Goal: Task Accomplishment & Management: Use online tool/utility

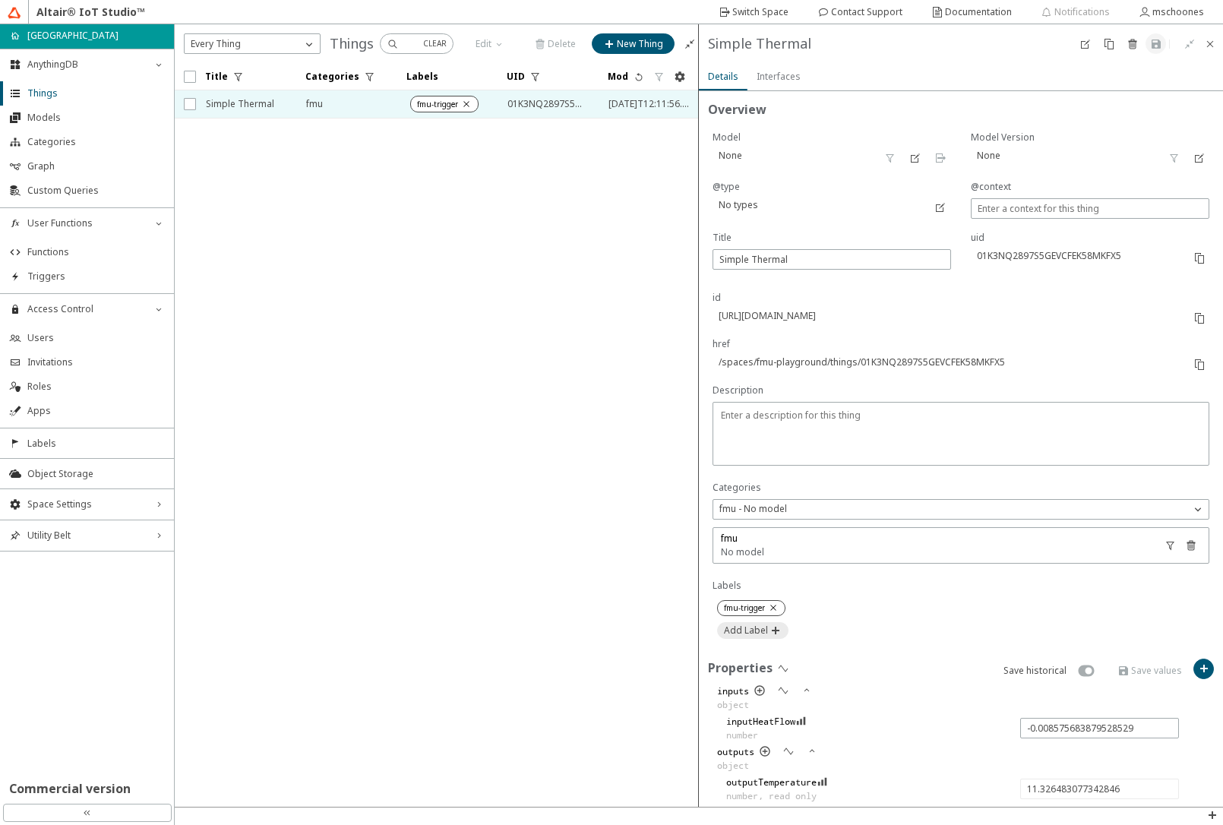
scroll to position [248, 0]
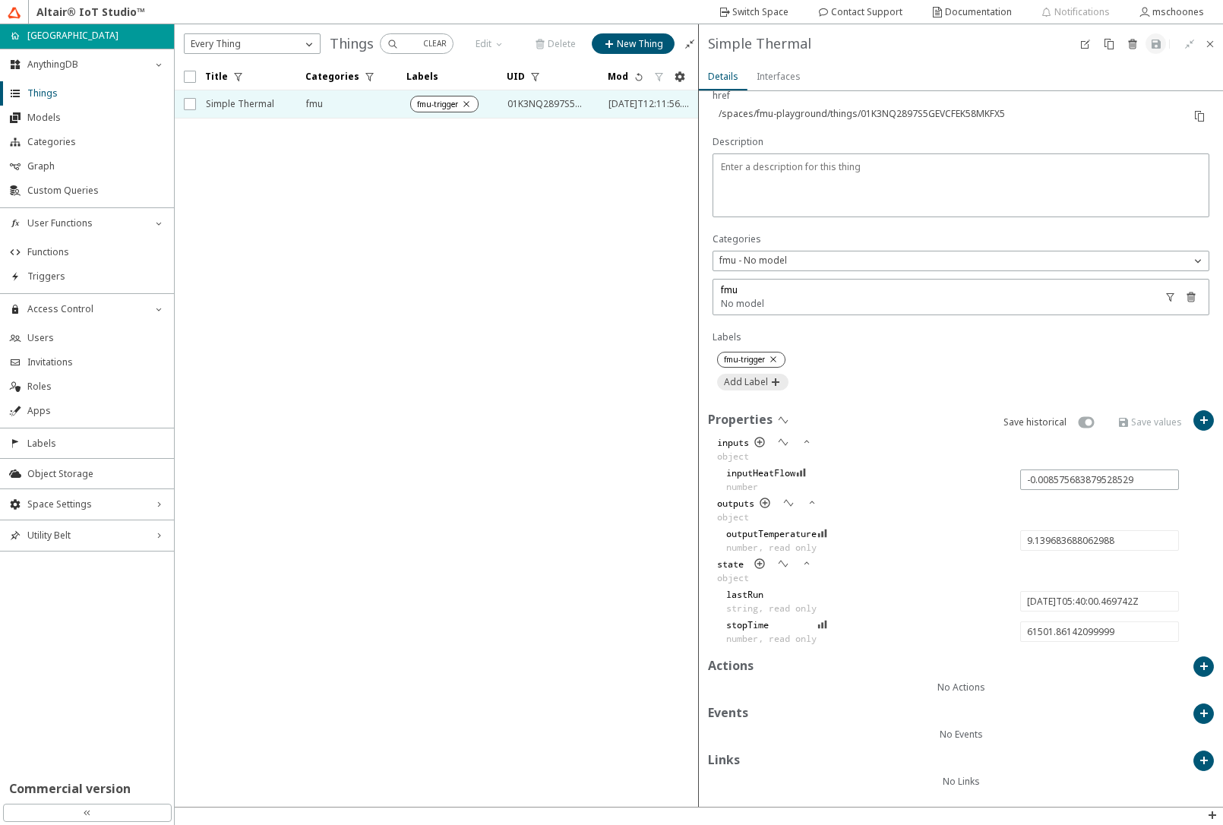
type input "8.7535374941866"
type input "2025-08-28T05:45:00.497777Z"
type input "61801.88945599999"
type input "6.180628957984714"
type input "2025-08-28T05:50:00.521492Z"
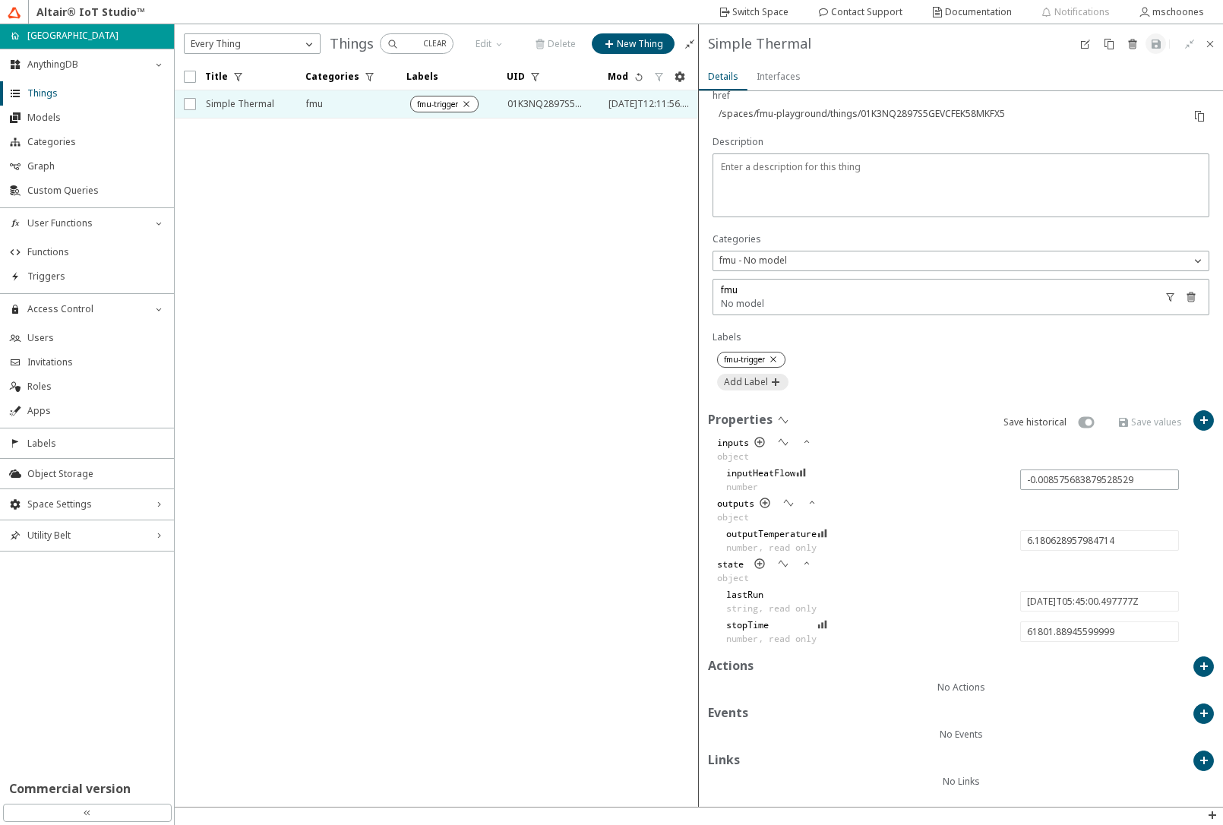
type input "62101.91317099999"
type input "-0.001318255466216384"
type input "5.785202138948409"
type input "2025-08-28T05:55:00.483699Z"
type input "62401.87537799999"
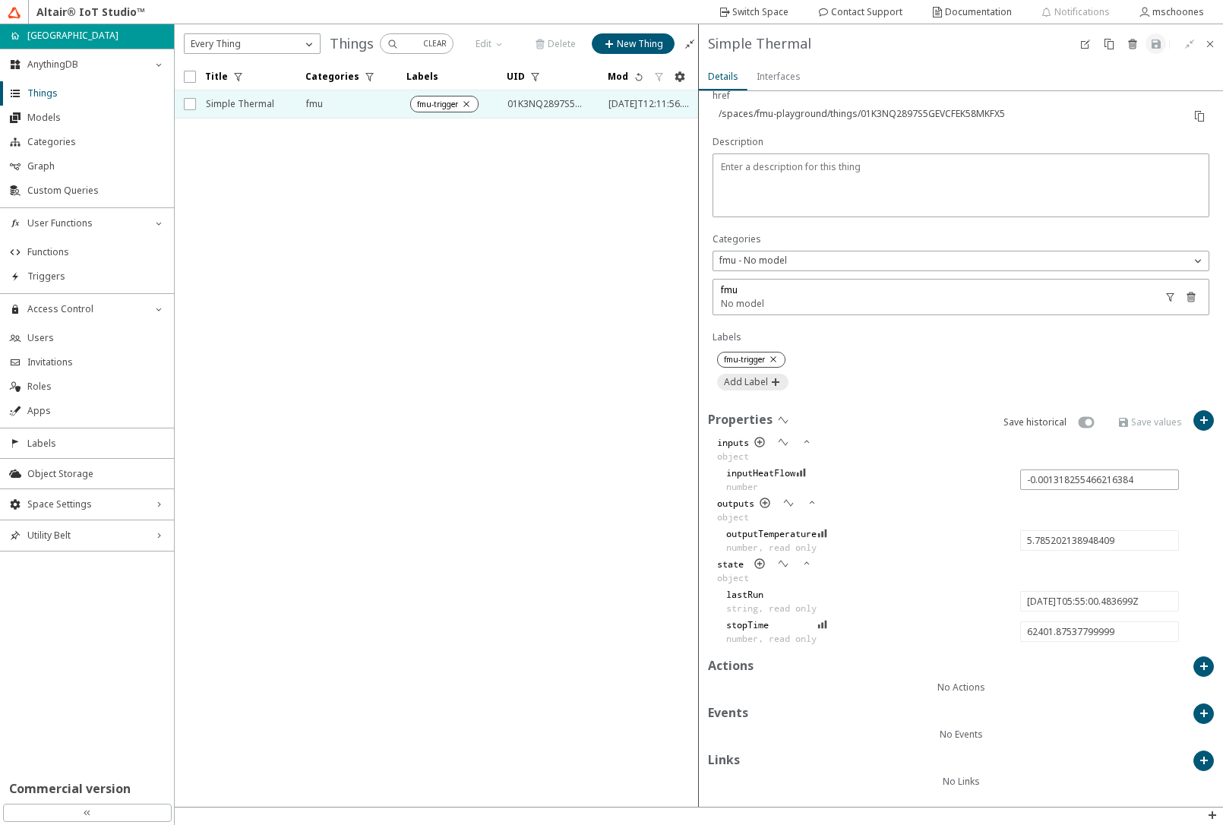
type input "0.009167155439696937"
type input "5.389692487329878"
type input "2025-08-28T06:00:00.508741Z"
type input "62701.90041999999"
click at [785, 568] on iron-icon at bounding box center [783, 563] width 12 height 12
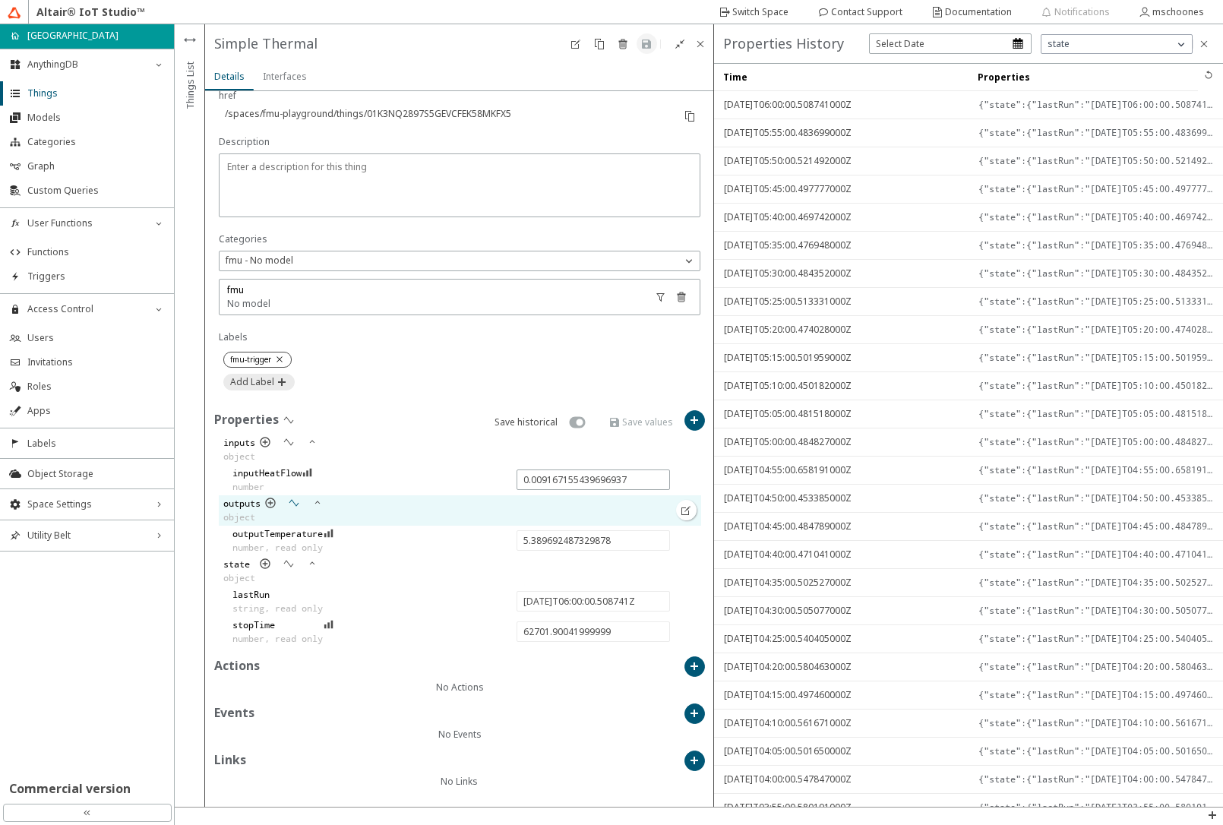
click at [295, 503] on iron-icon at bounding box center [294, 503] width 12 height 12
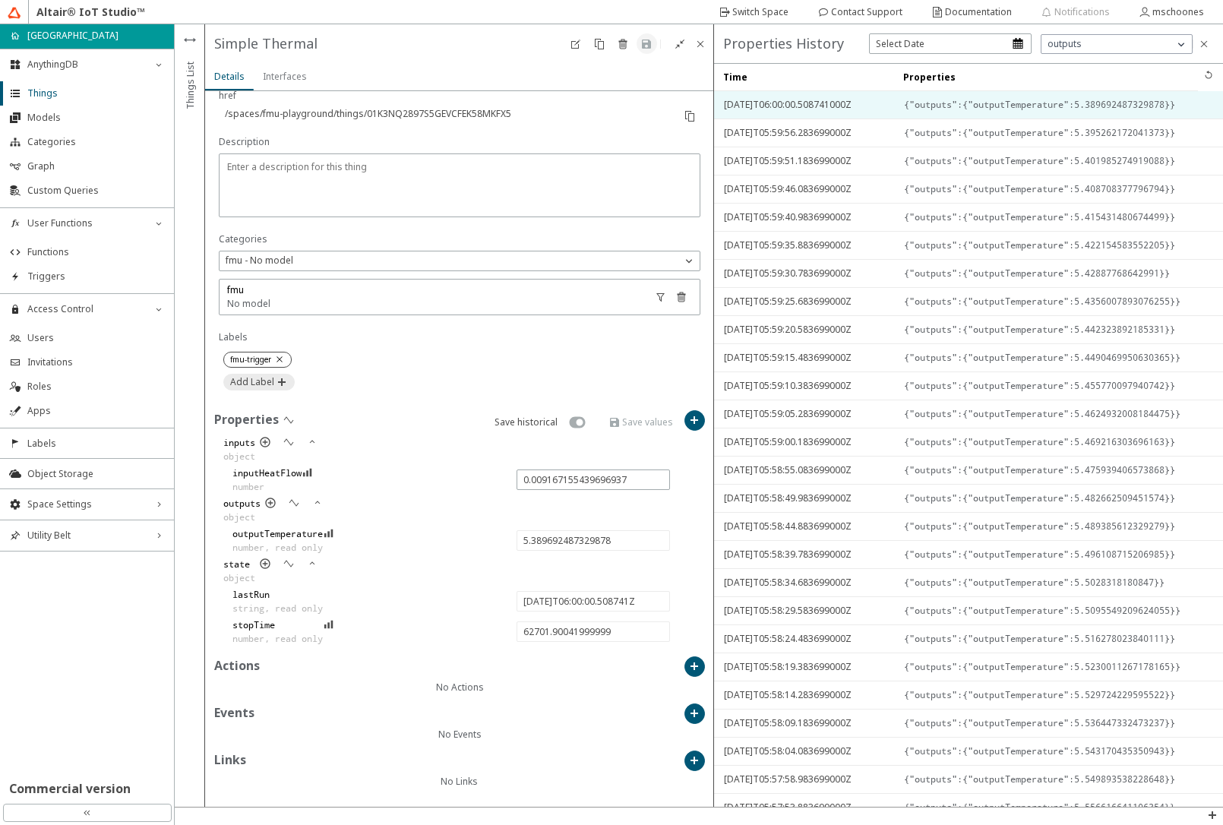
drag, startPoint x: 964, startPoint y: 105, endPoint x: 891, endPoint y: 107, distance: 72.9
click at [891, 107] on div at bounding box center [894, 104] width 6 height 27
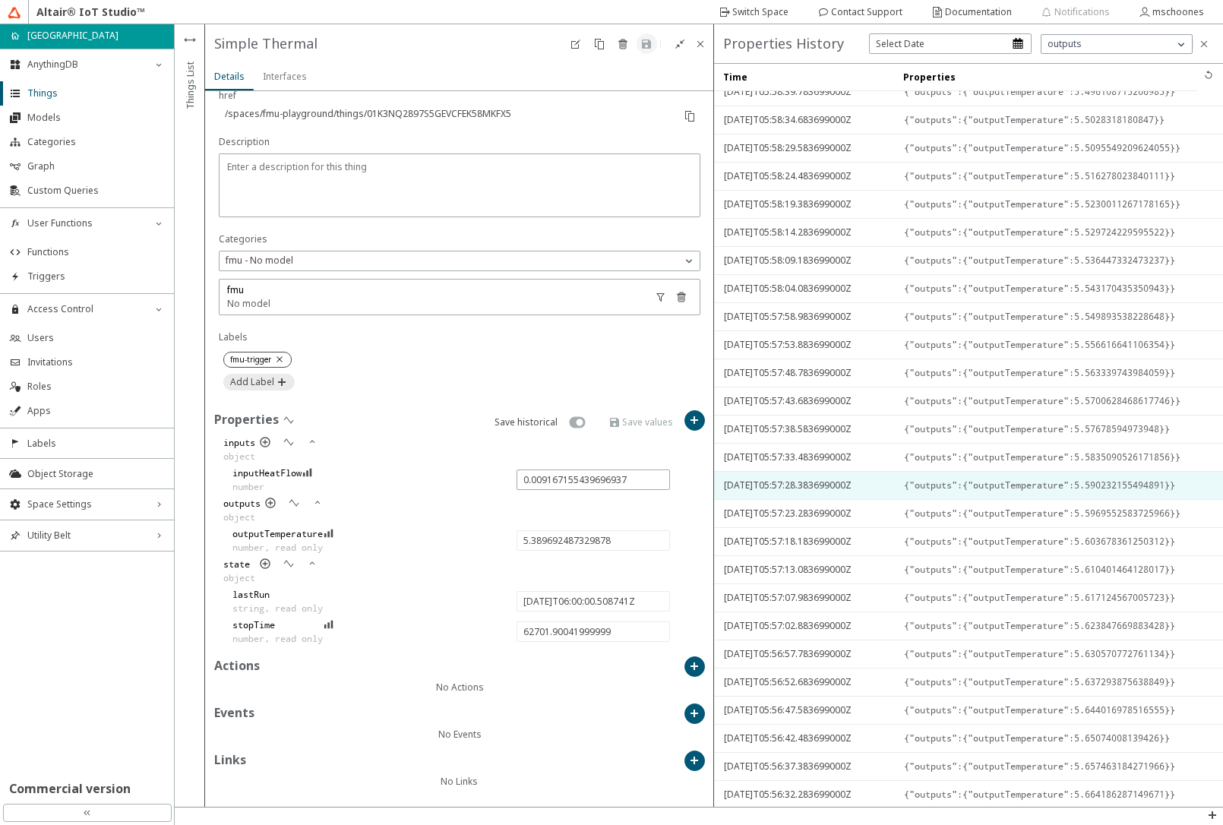
scroll to position [701, 0]
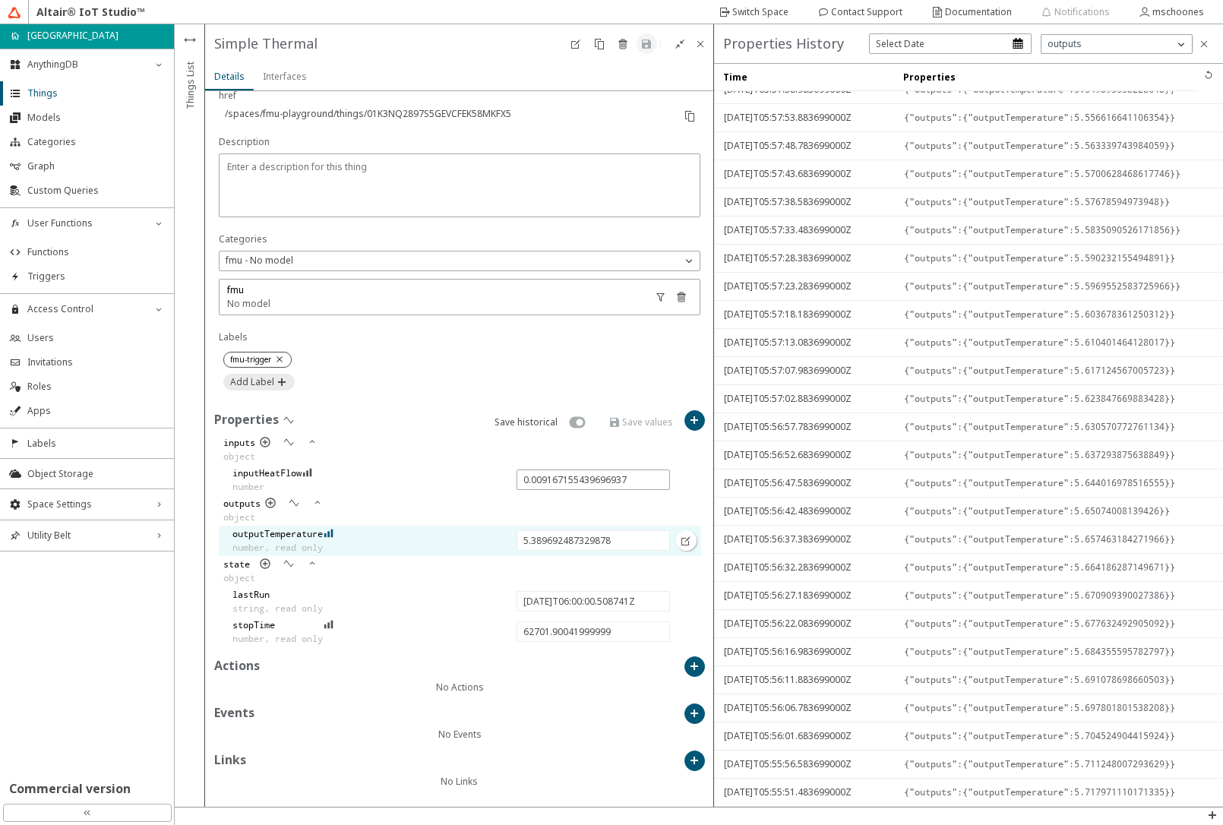
click at [334, 533] on iron-icon at bounding box center [328, 533] width 11 height 12
click at [476, 50] on div "Simple Thermal" at bounding box center [390, 43] width 352 height 21
click at [90, 248] on span "Functions" at bounding box center [95, 252] width 137 height 12
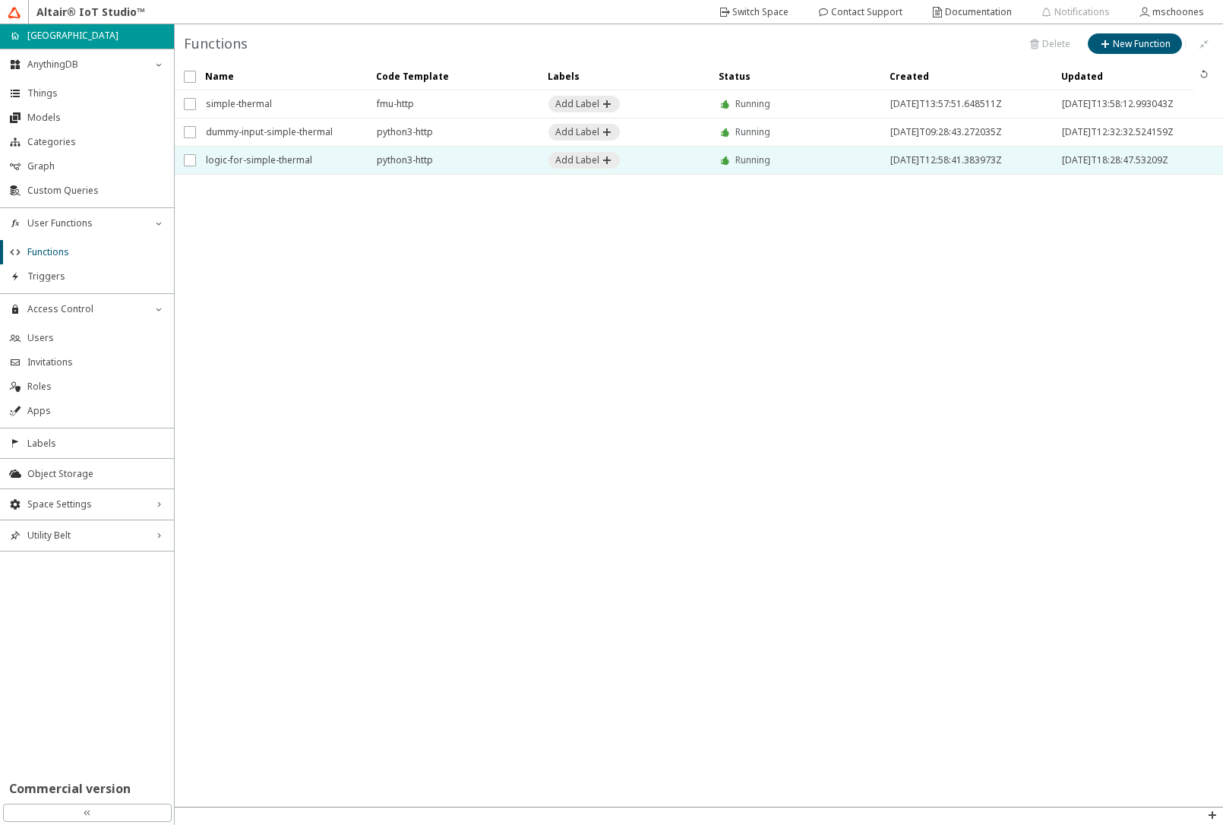
click at [292, 159] on span "logic-for-simple-thermal" at bounding box center [281, 160] width 151 height 27
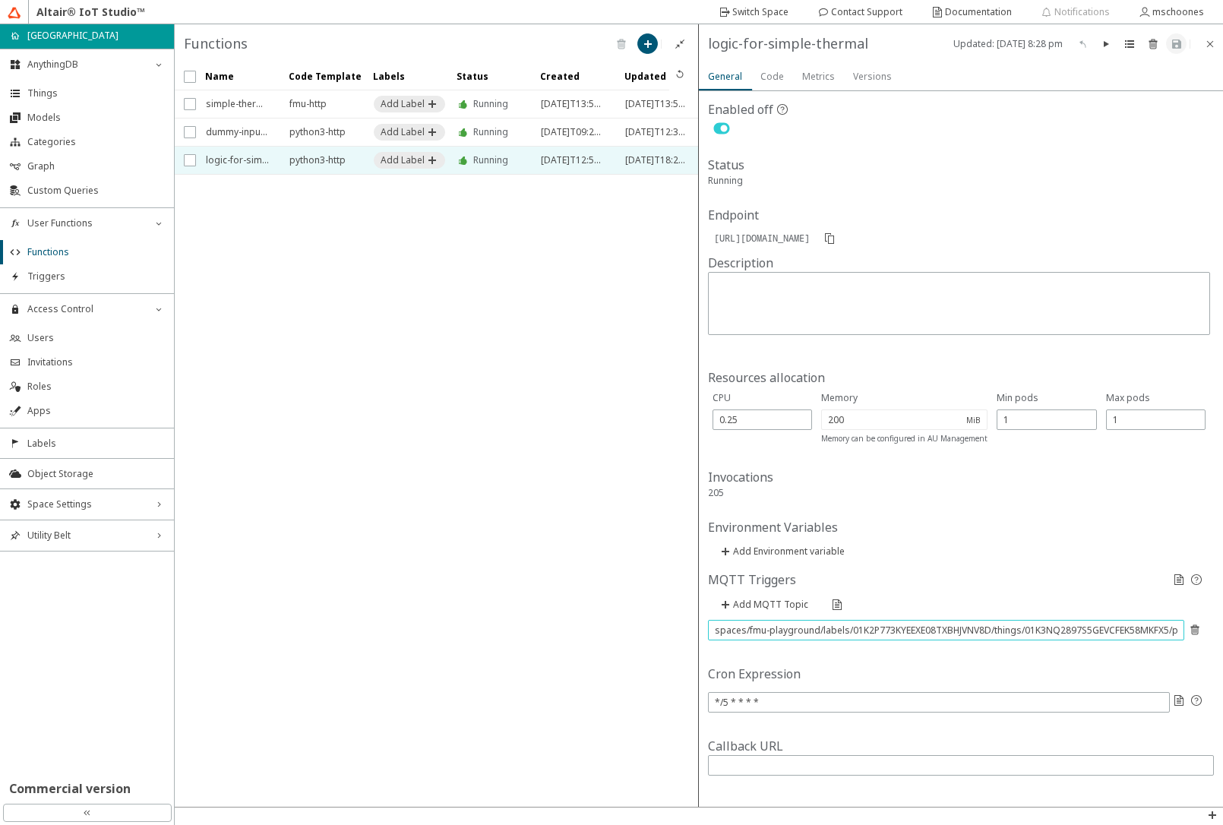
click at [828, 636] on input "spaces/fmu-playground/labels/01K2P773KYEEXE08TXBHJVNV8D/things/01K3NQ2897S5GEVC…" at bounding box center [946, 629] width 462 height 13
click at [544, 361] on iron-scroll-threshold "Name Code Template Labels" at bounding box center [437, 434] width 524 height 743
click at [649, 43] on iron-icon at bounding box center [648, 44] width 12 height 12
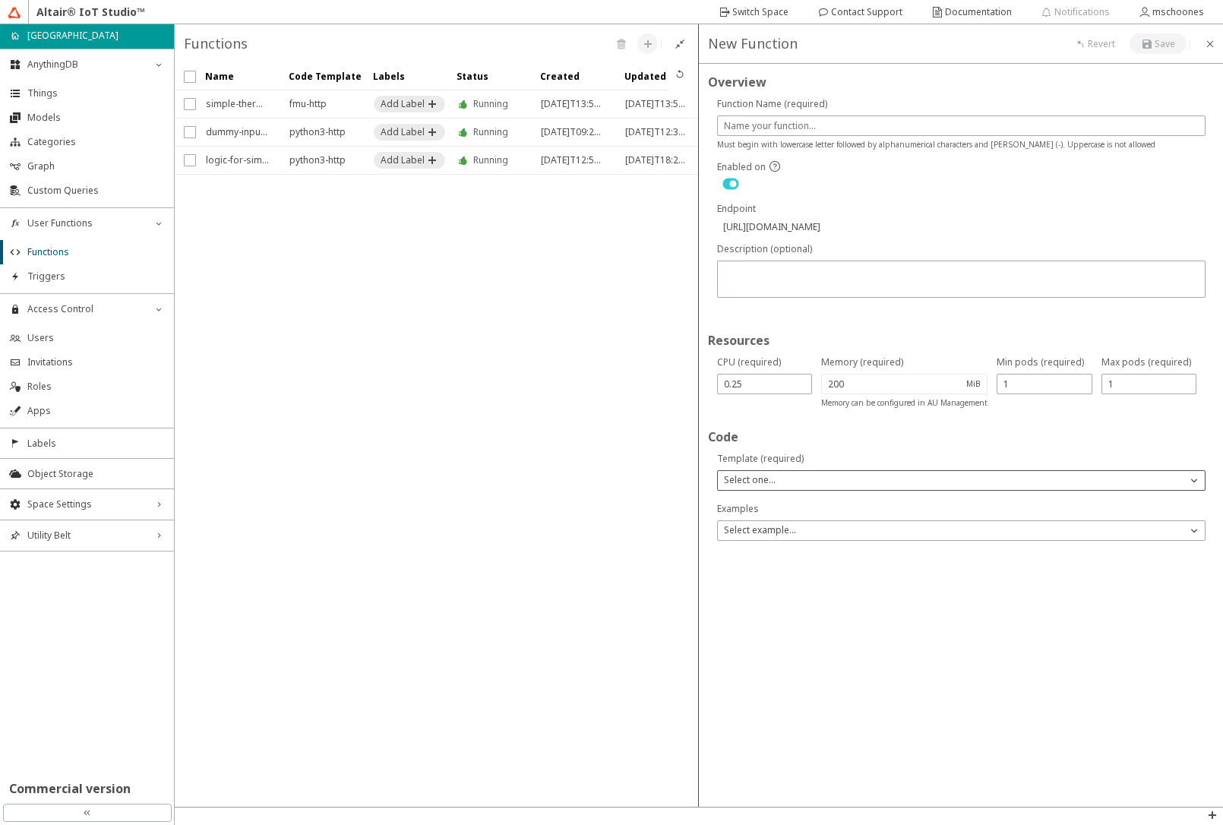
click at [762, 486] on p "Select one..." at bounding box center [750, 480] width 64 height 14
click at [737, 573] on span "Python 3" at bounding box center [742, 570] width 37 height 13
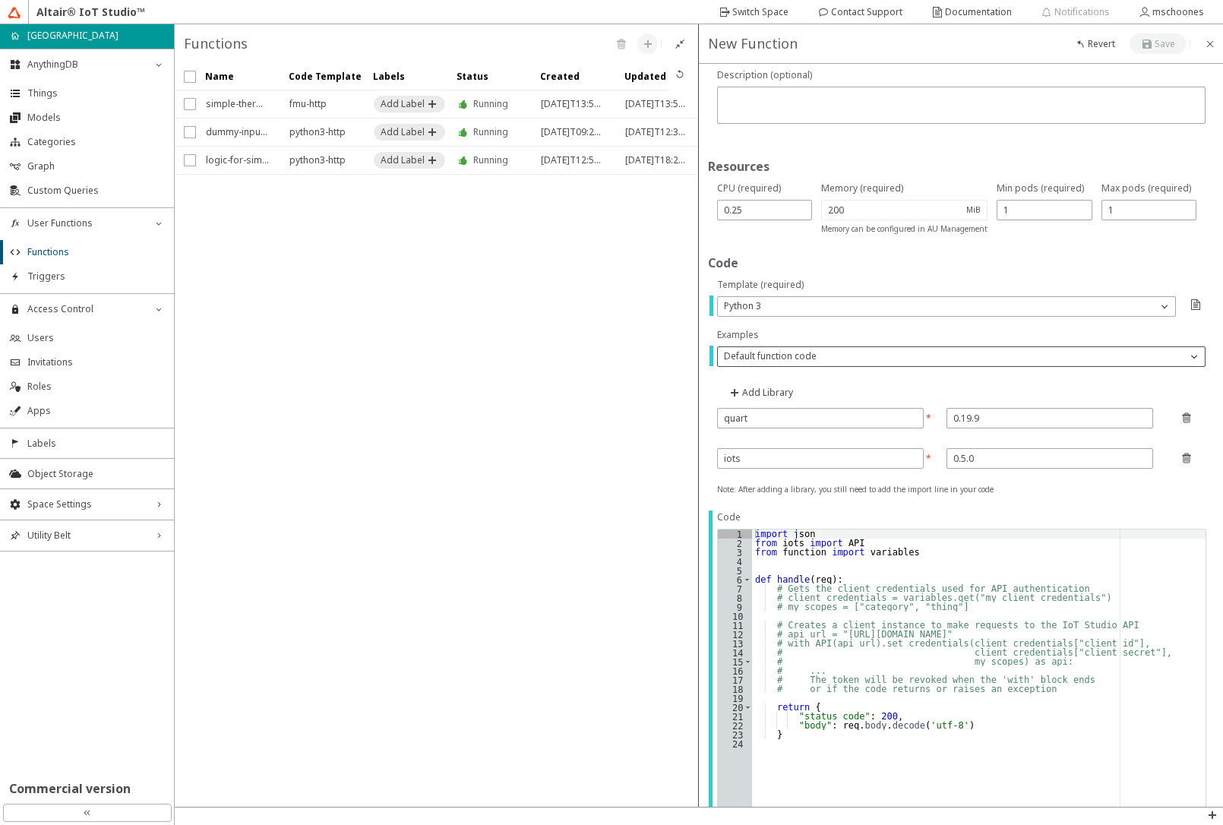
scroll to position [182, 0]
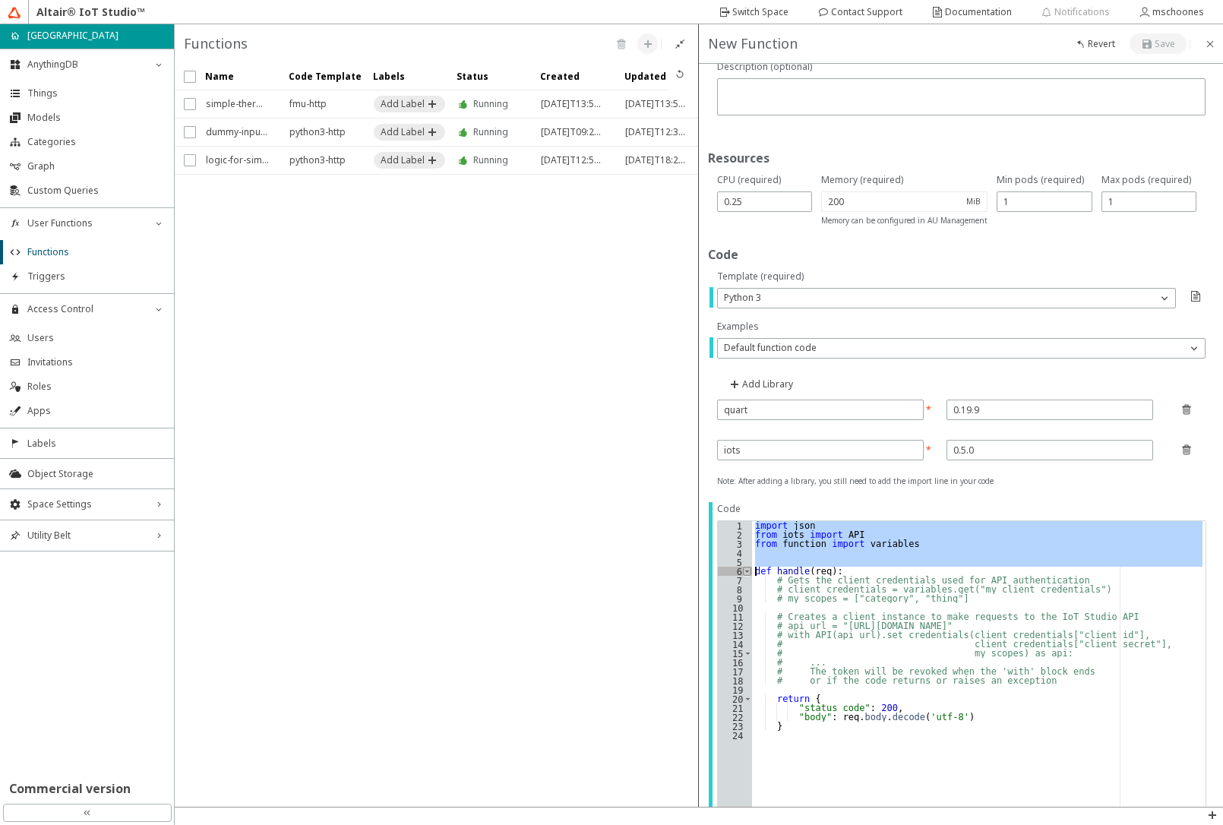
drag, startPoint x: 753, startPoint y: 527, endPoint x: 747, endPoint y: 567, distance: 40.7
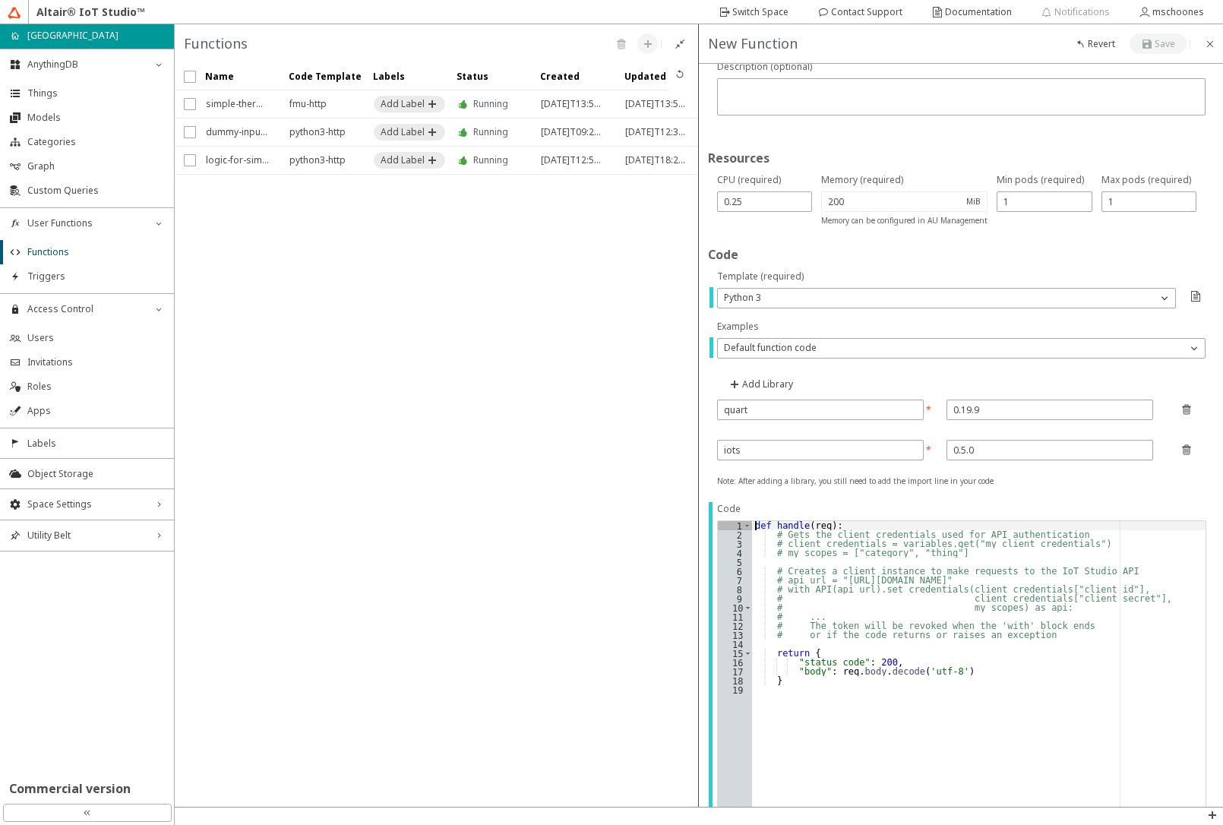
type textarea "# Gets the client credentials used for API authentication"
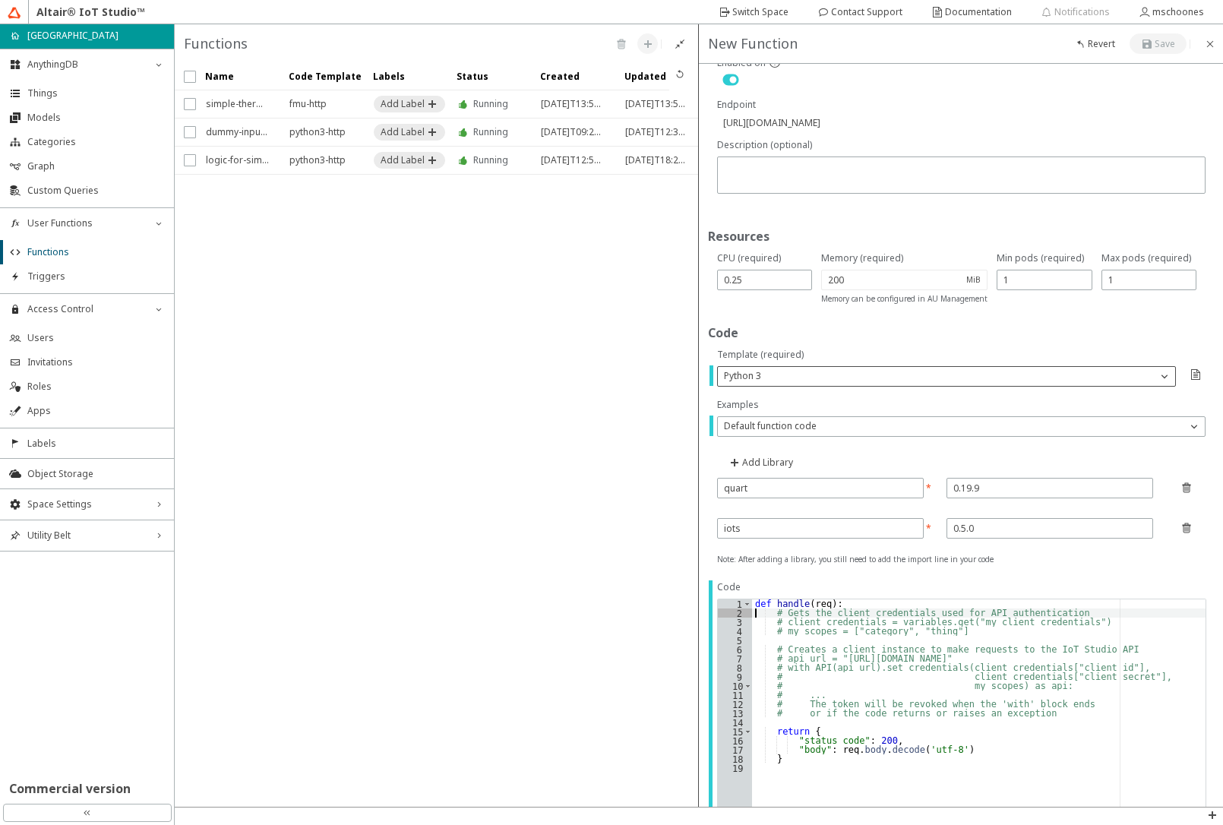
scroll to position [0, 0]
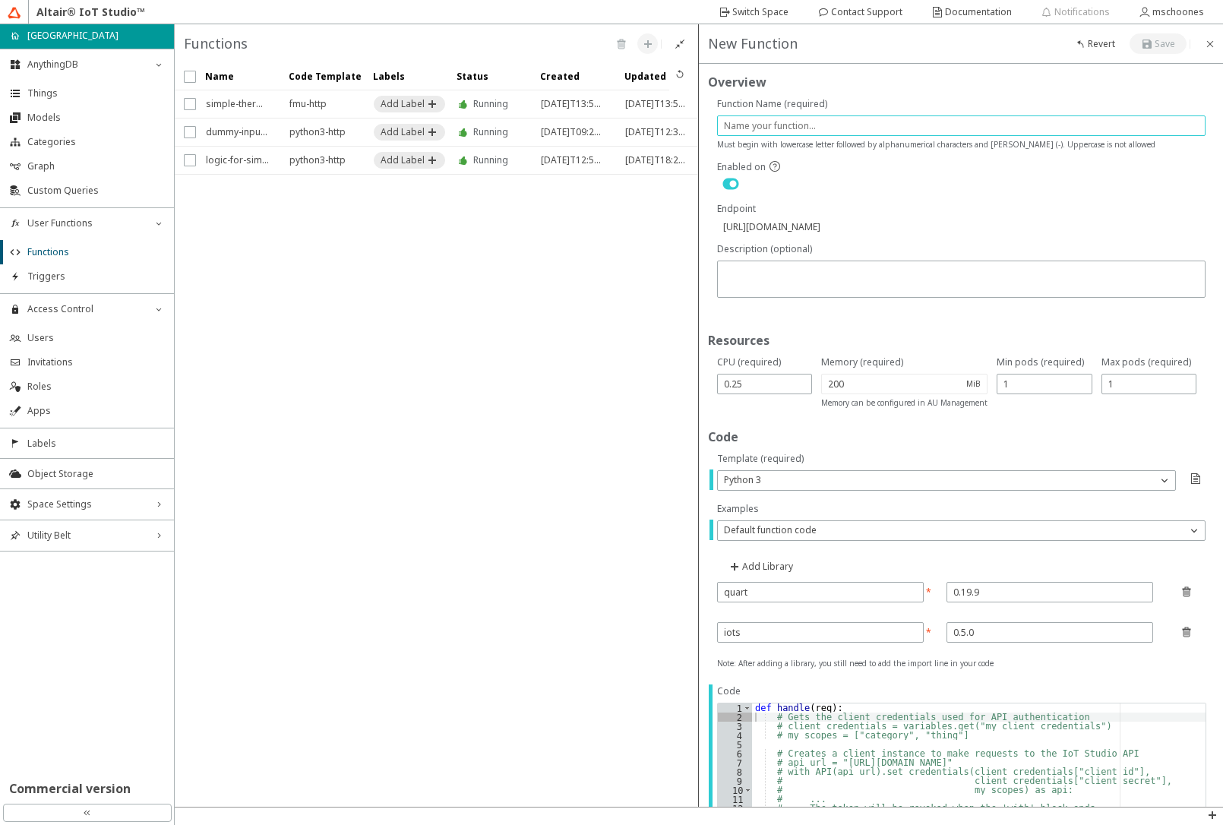
click at [734, 122] on input "text" at bounding box center [961, 125] width 475 height 13
type input "e"
type input "https://api.swx.altairone.com/spaces/fmu-playground/functions/e"
type input "ec"
type input "https://api.swx.altairone.com/spaces/fmu-playground/functions/ec"
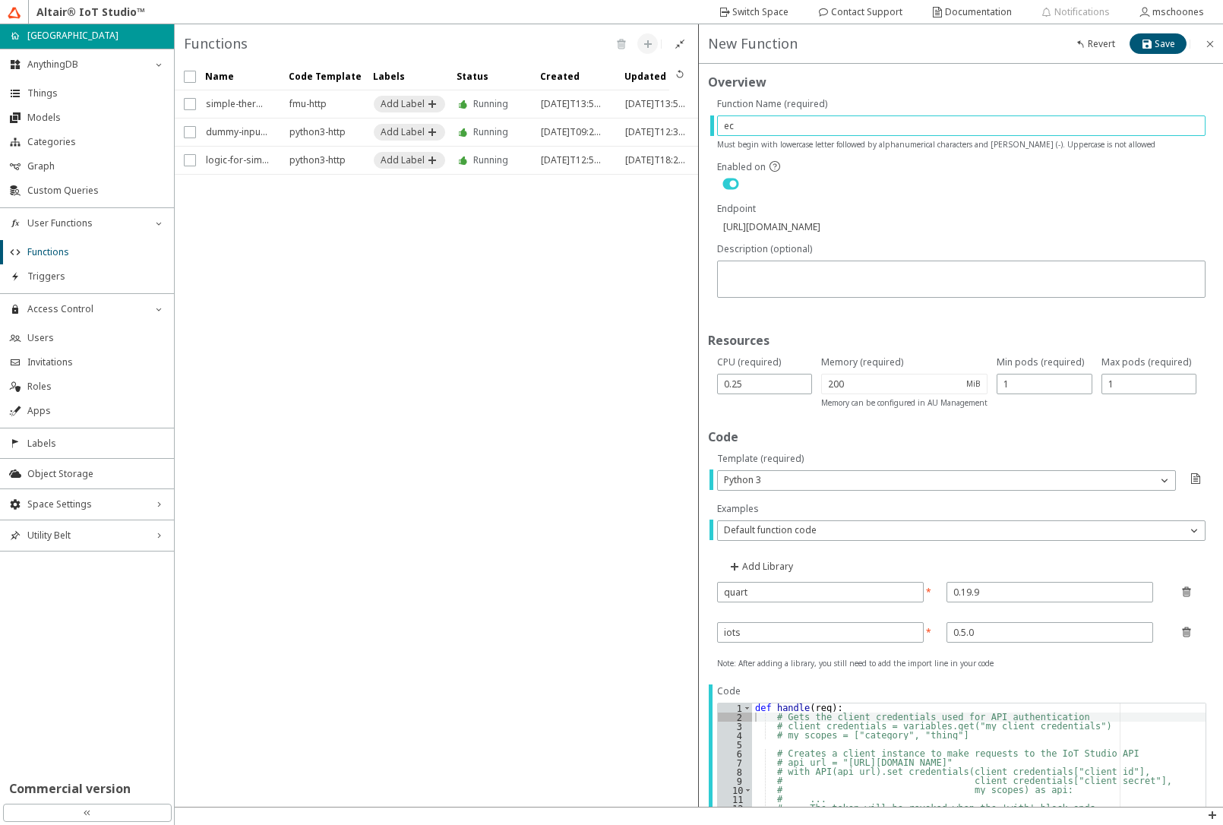
type input "ech"
type input "https://api.swx.altairone.com/spaces/fmu-playground/functions/ech"
type input "echo"
type input "[URL][DOMAIN_NAME]"
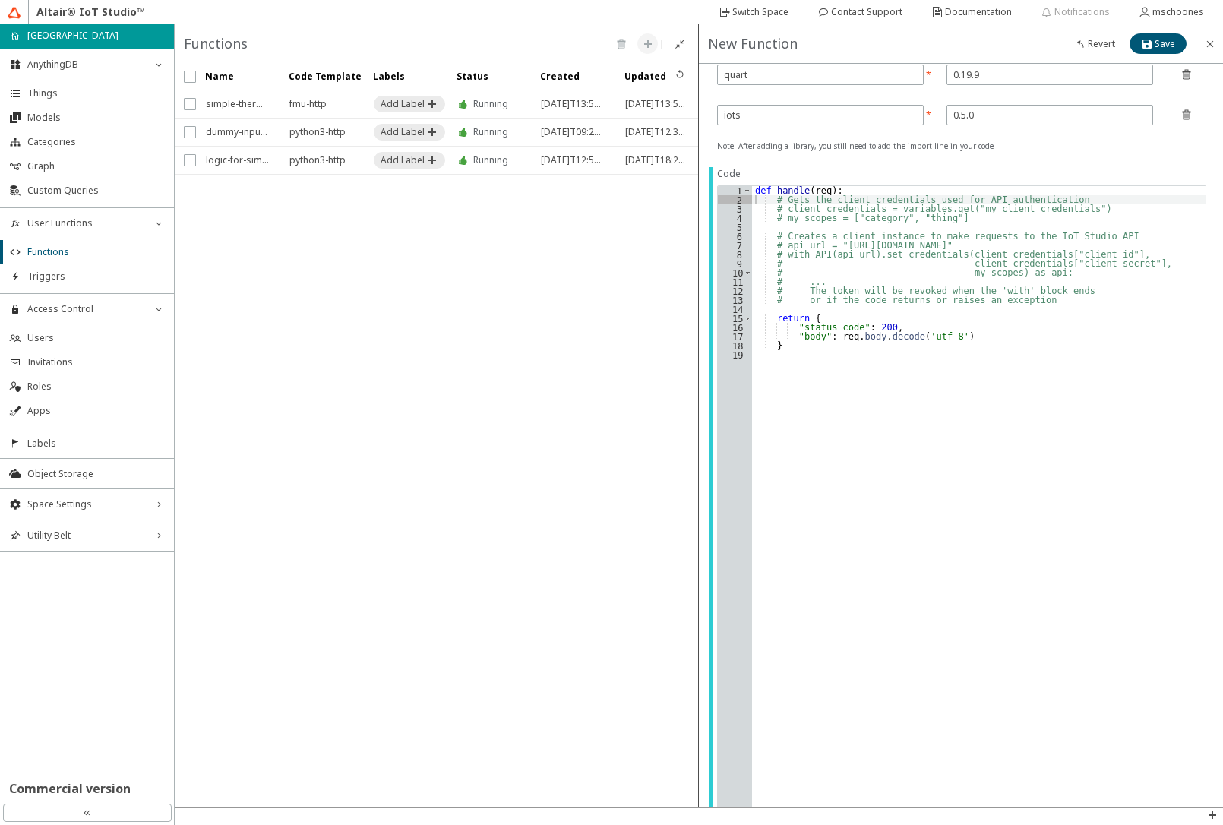
scroll to position [911, 0]
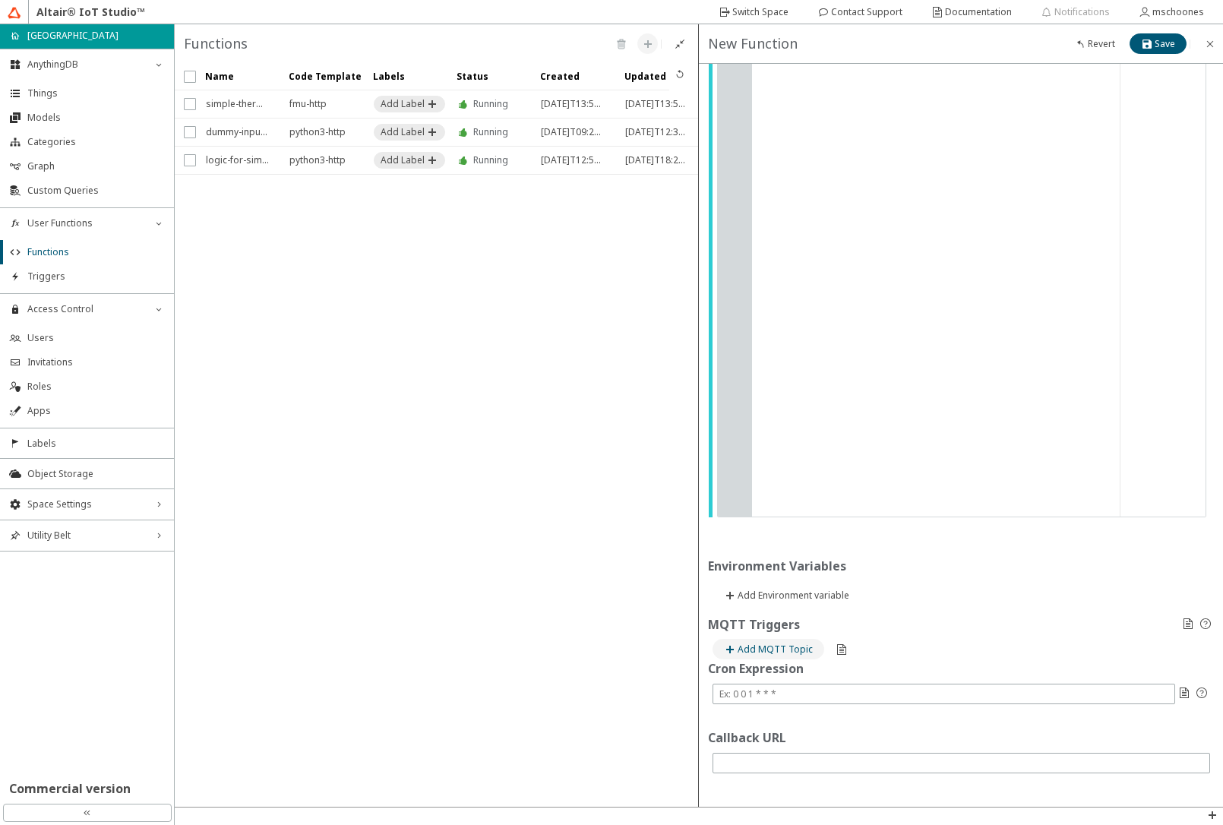
type input "echo"
click at [0, 0] on slot "Add MQTT Topic" at bounding box center [0, 0] width 0 height 0
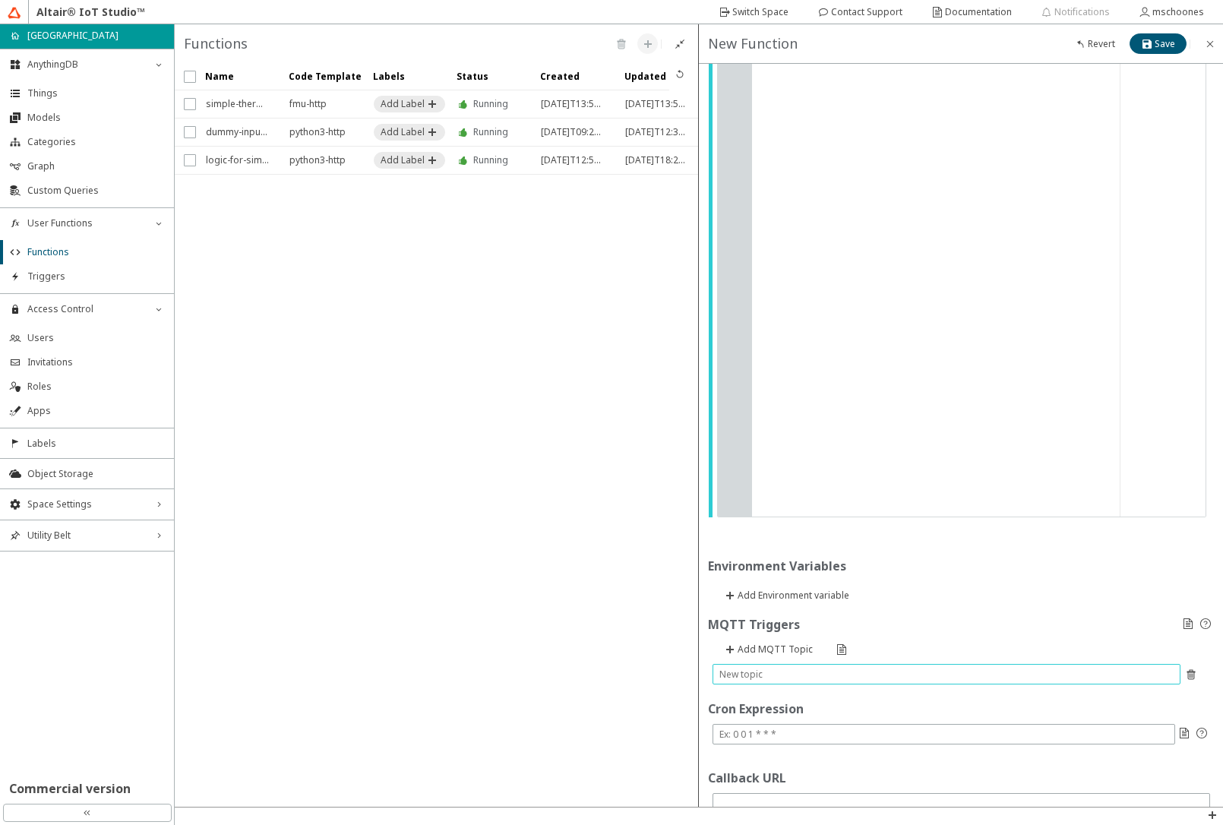
click at [774, 674] on input "text" at bounding box center [946, 673] width 454 height 13
paste input "spaces/fmu-playground/labels/01K2P773KYEEXE08TXBHJVNV8D/things/01K3NQ2897S5GEVC…"
type input "spaces/fmu-playground/labels/01K2P773KYEEXE08TXBHJVNV8D/things/01K3NQ2897S5GEVC…"
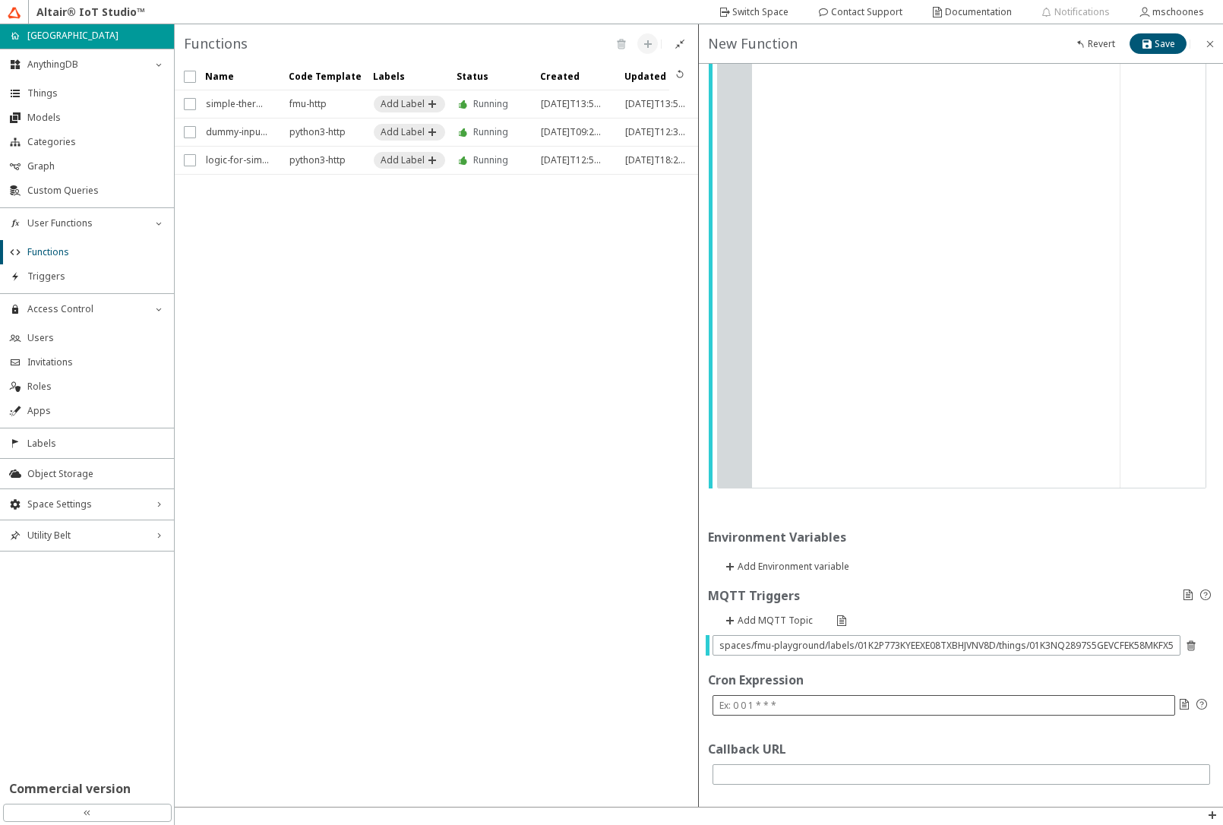
scroll to position [951, 0]
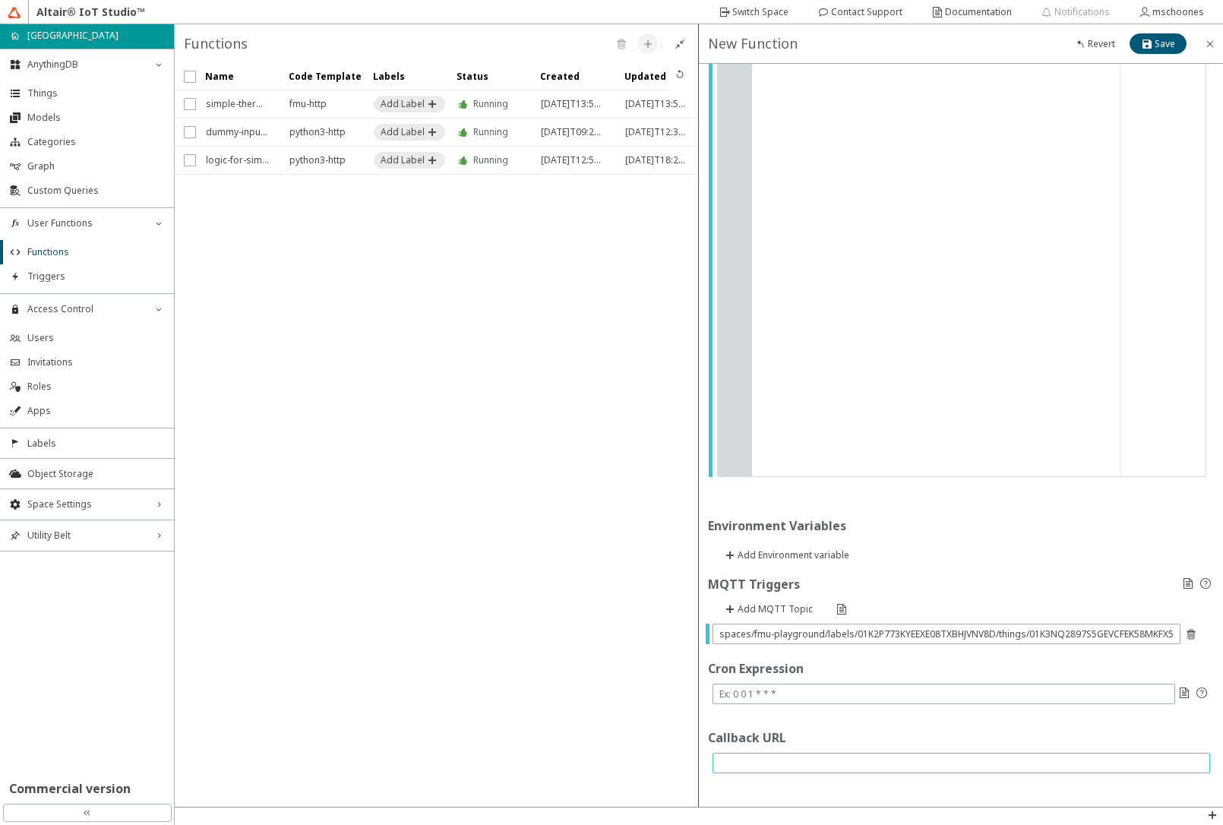
click at [745, 761] on input "text" at bounding box center [961, 762] width 484 height 13
paste input "[URL][DOMAIN_NAME]"
type input "[URL][DOMAIN_NAME]"
click at [0, 0] on slot "Save" at bounding box center [0, 0] width 0 height 0
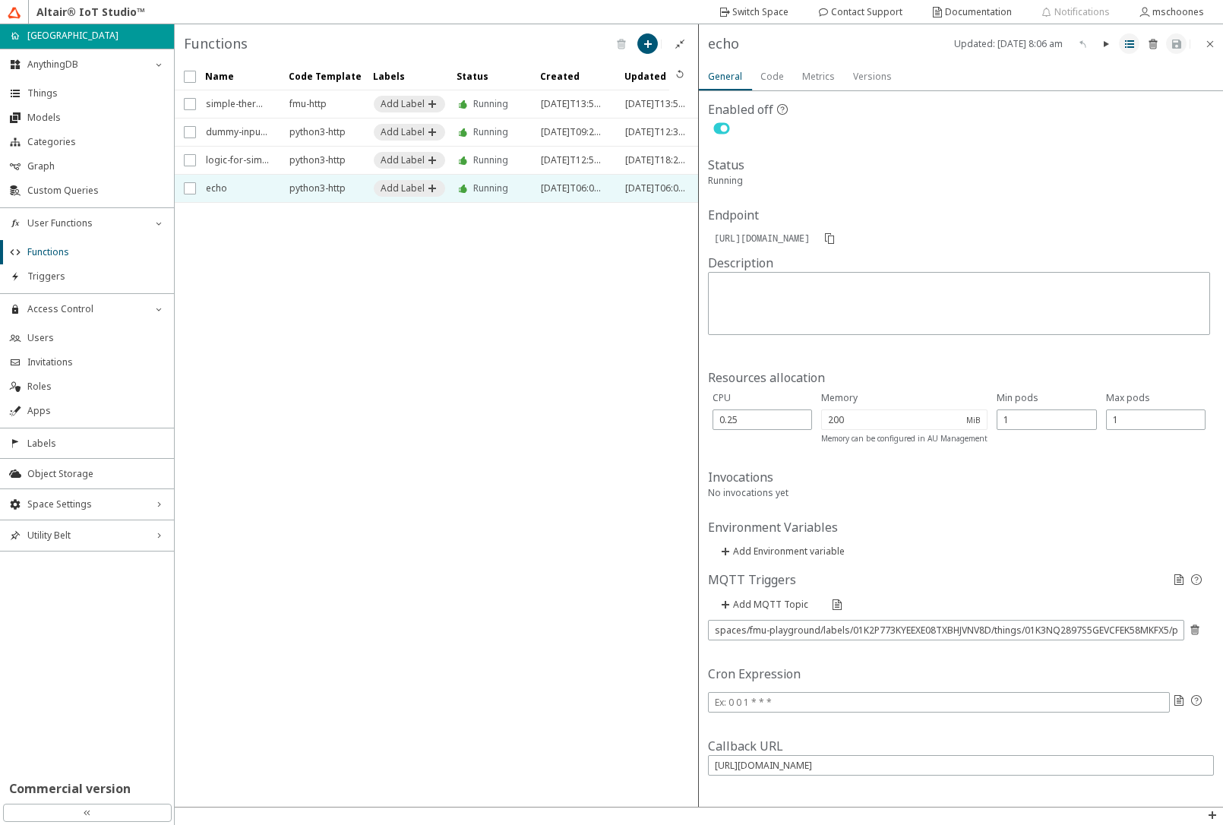
click at [1125, 45] on iron-icon at bounding box center [1129, 44] width 12 height 12
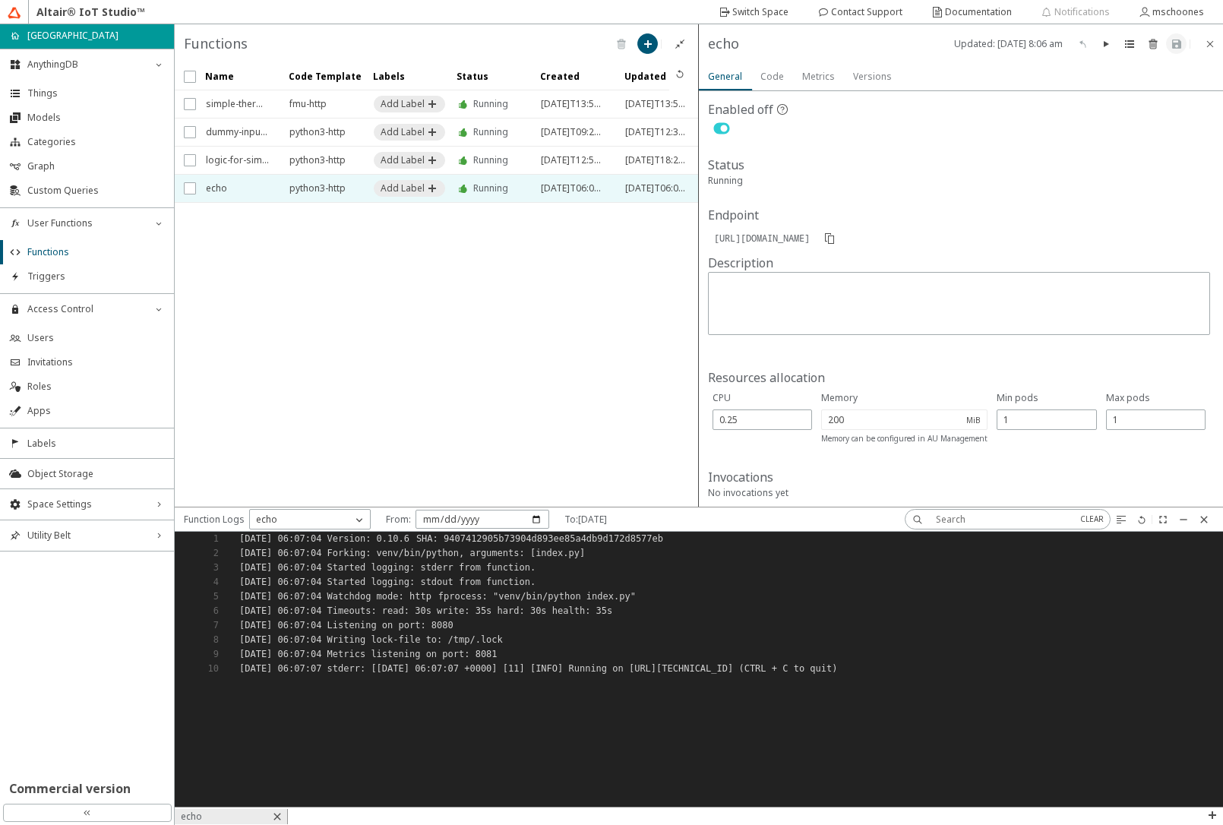
scroll to position [263, 1037]
click at [1142, 522] on iron-icon at bounding box center [1141, 519] width 12 height 12
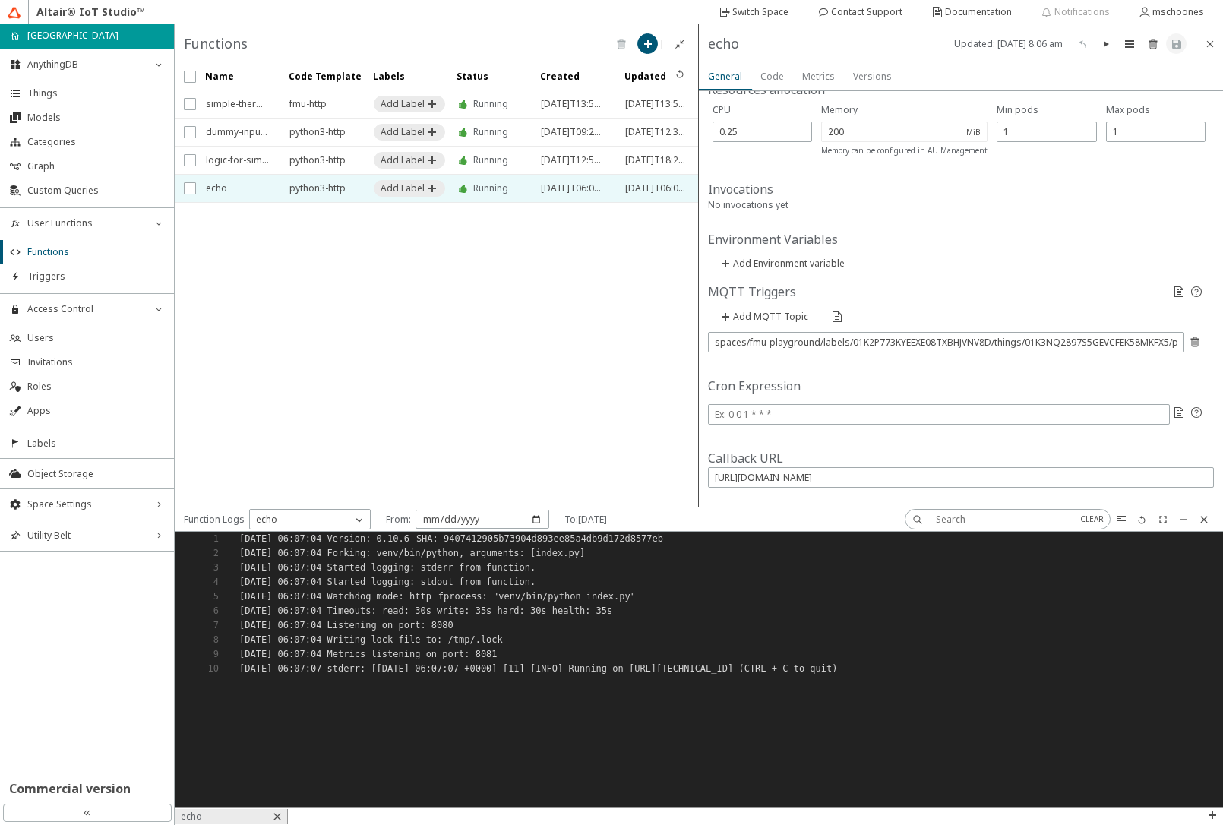
scroll to position [293, 0]
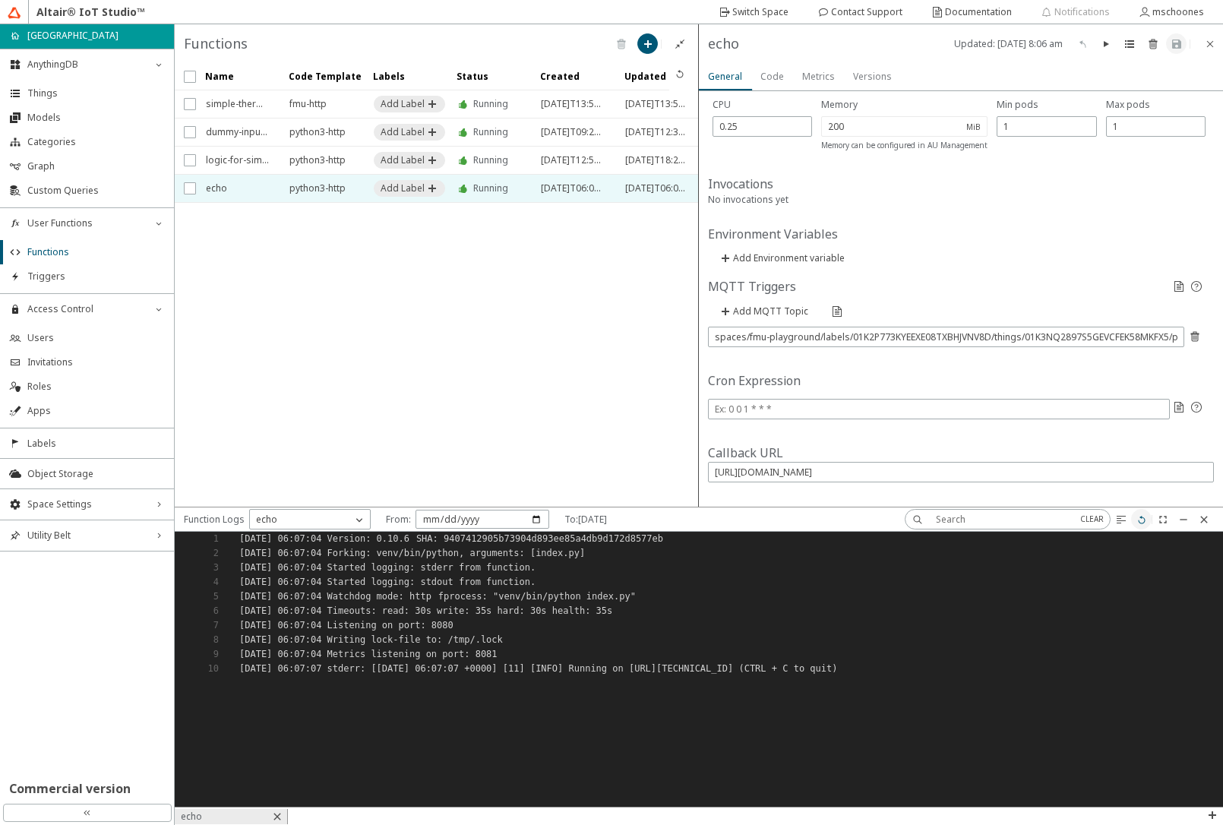
click at [1144, 516] on iron-icon at bounding box center [1141, 519] width 12 height 12
click at [1141, 521] on iron-icon at bounding box center [1141, 519] width 12 height 12
click at [570, 323] on iron-scroll-threshold "Name Code Template Labels" at bounding box center [437, 284] width 524 height 443
click at [71, 93] on span "Things" at bounding box center [95, 93] width 137 height 12
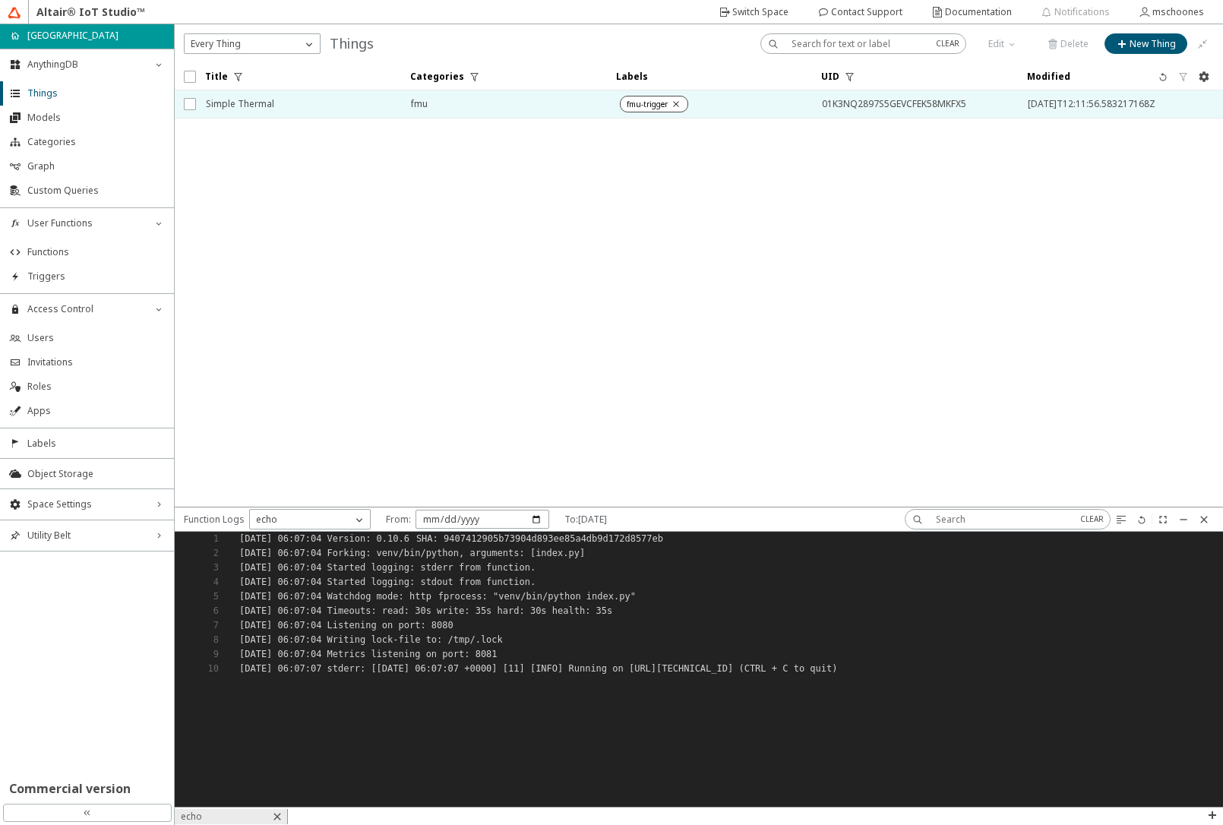
click at [332, 108] on span "Simple Thermal" at bounding box center [298, 103] width 185 height 27
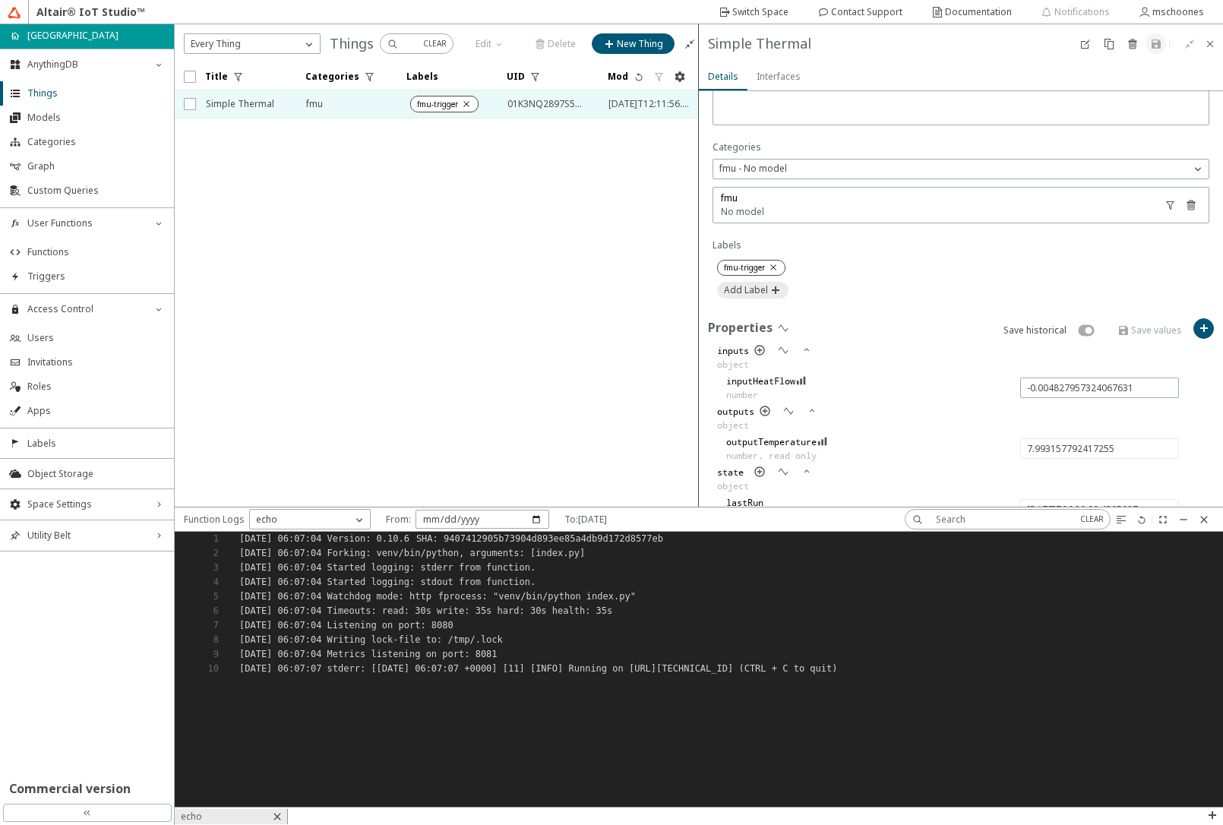
scroll to position [456, 0]
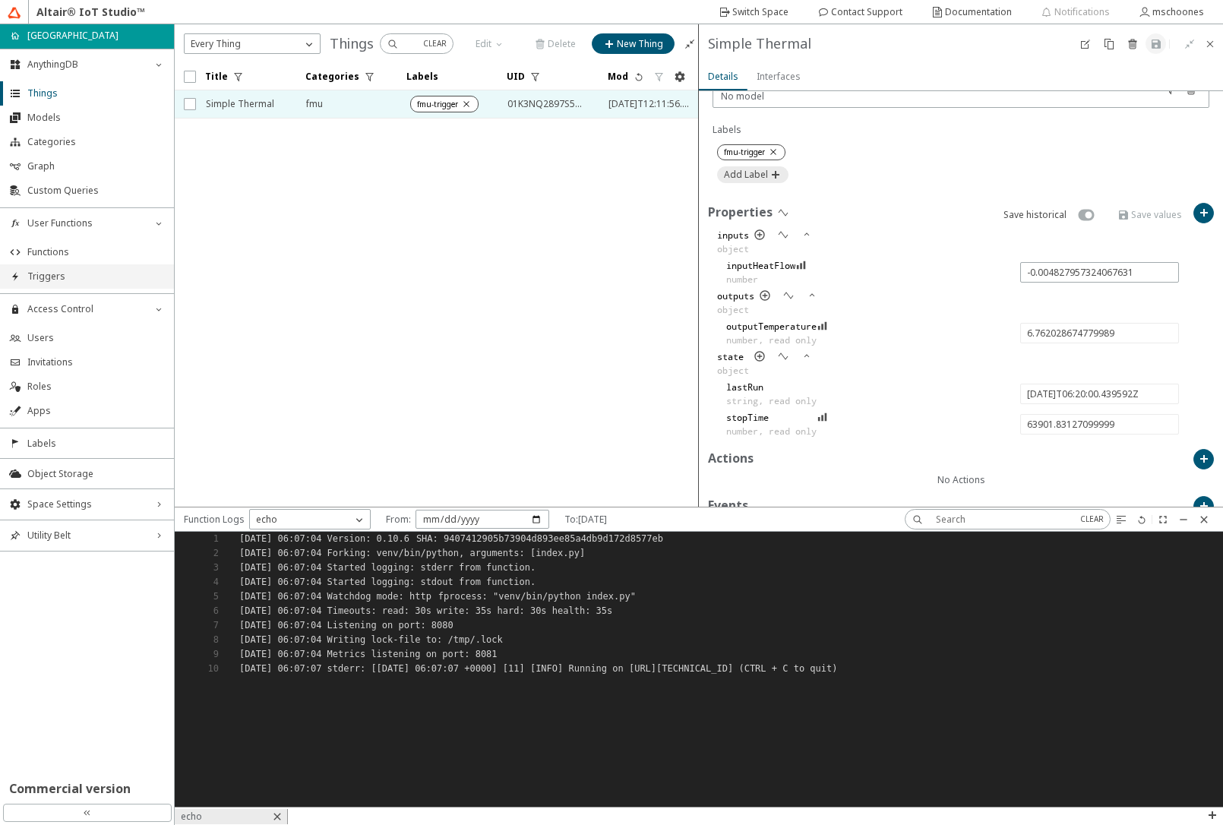
type input "6.5445239638250055"
type input "2025-08-28T06:25:00.490676Z"
type input "64201.88235499999"
type input "0.008342965202956276"
type input "9.047124949888431"
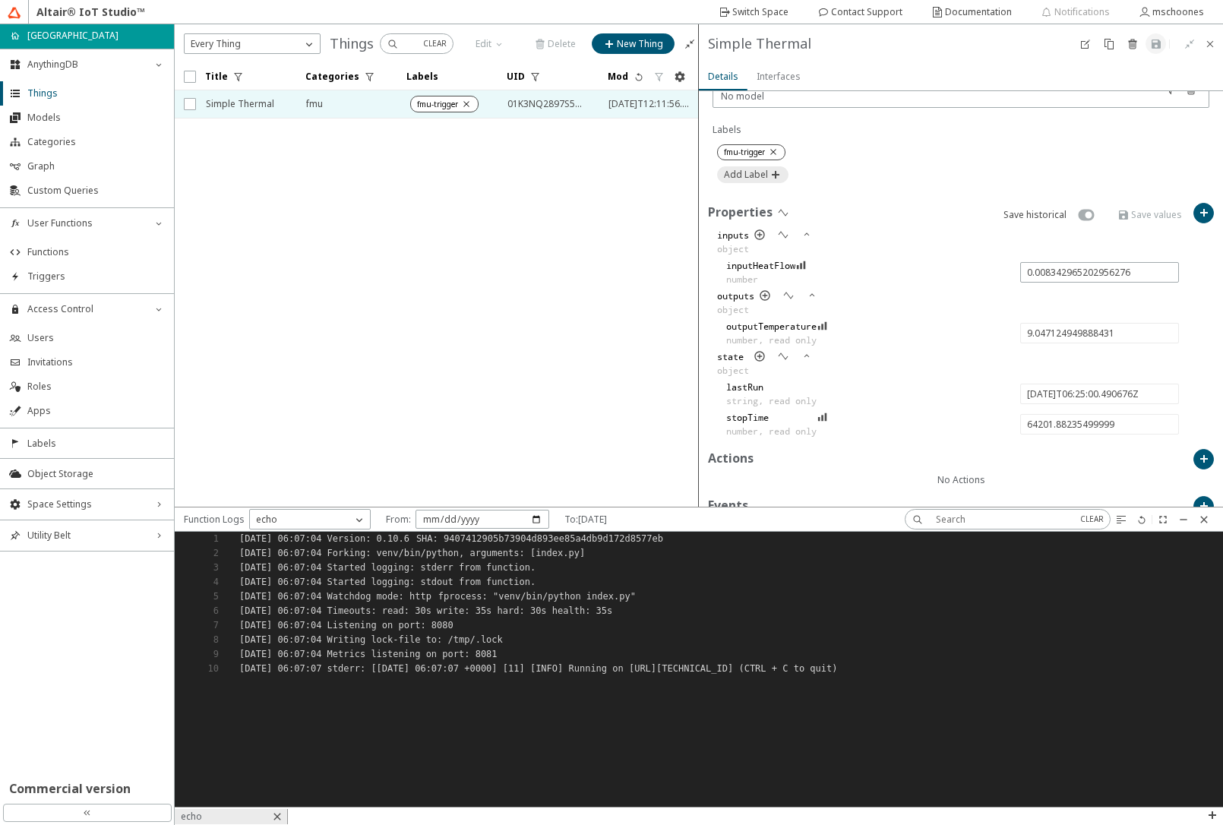
type input "2025-08-28T06:30:00.456087Z"
type input "64501.847765999984"
type input "11.550439351249471"
type input "2025-08-28T06:35:00.507009Z"
type input "64801.89868799999"
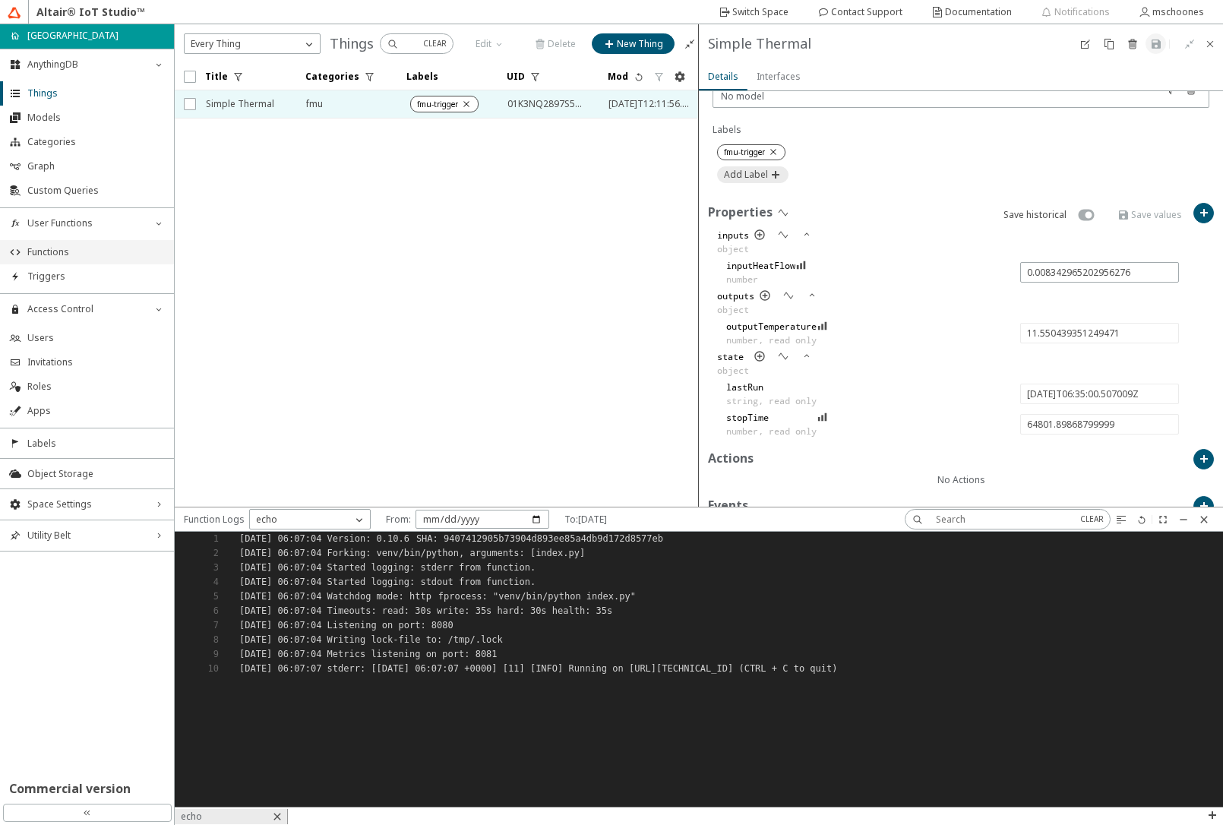
click at [84, 256] on span "Functions" at bounding box center [95, 252] width 137 height 12
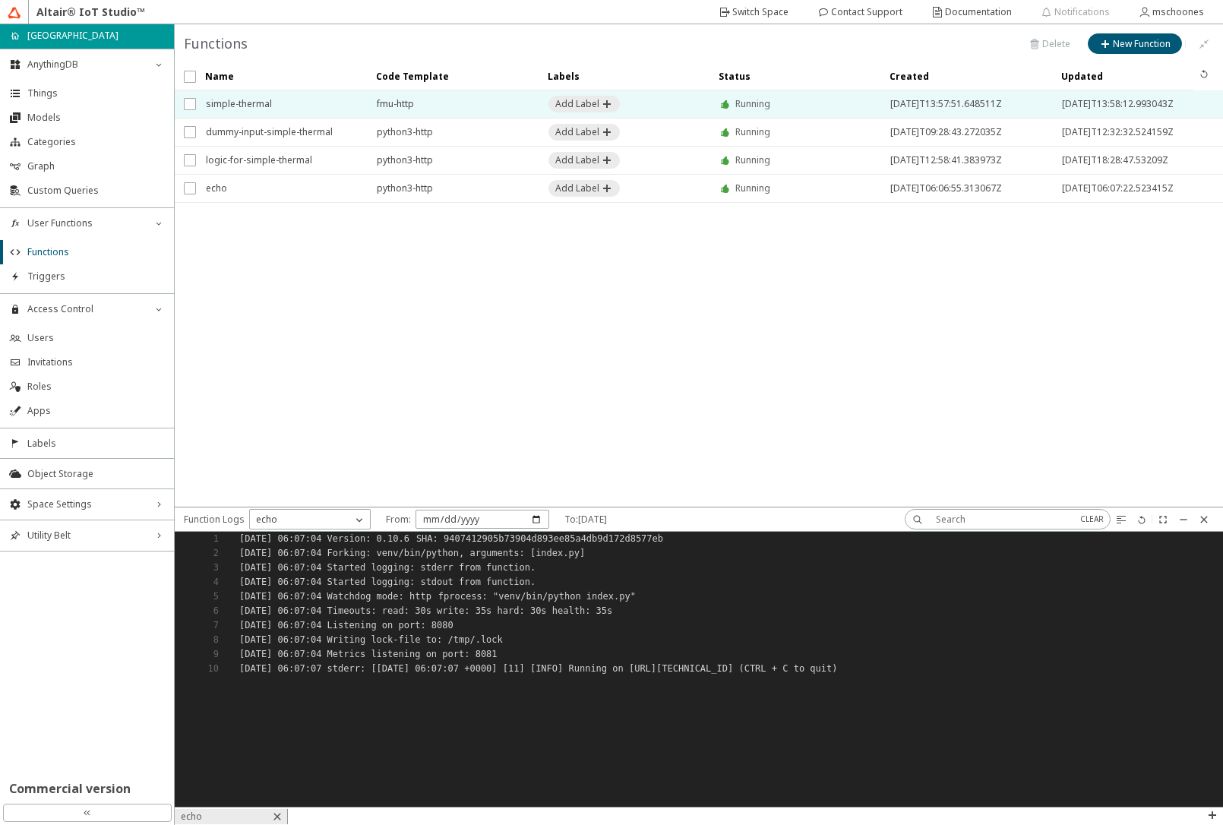
click at [228, 104] on span "simple-thermal" at bounding box center [281, 103] width 151 height 27
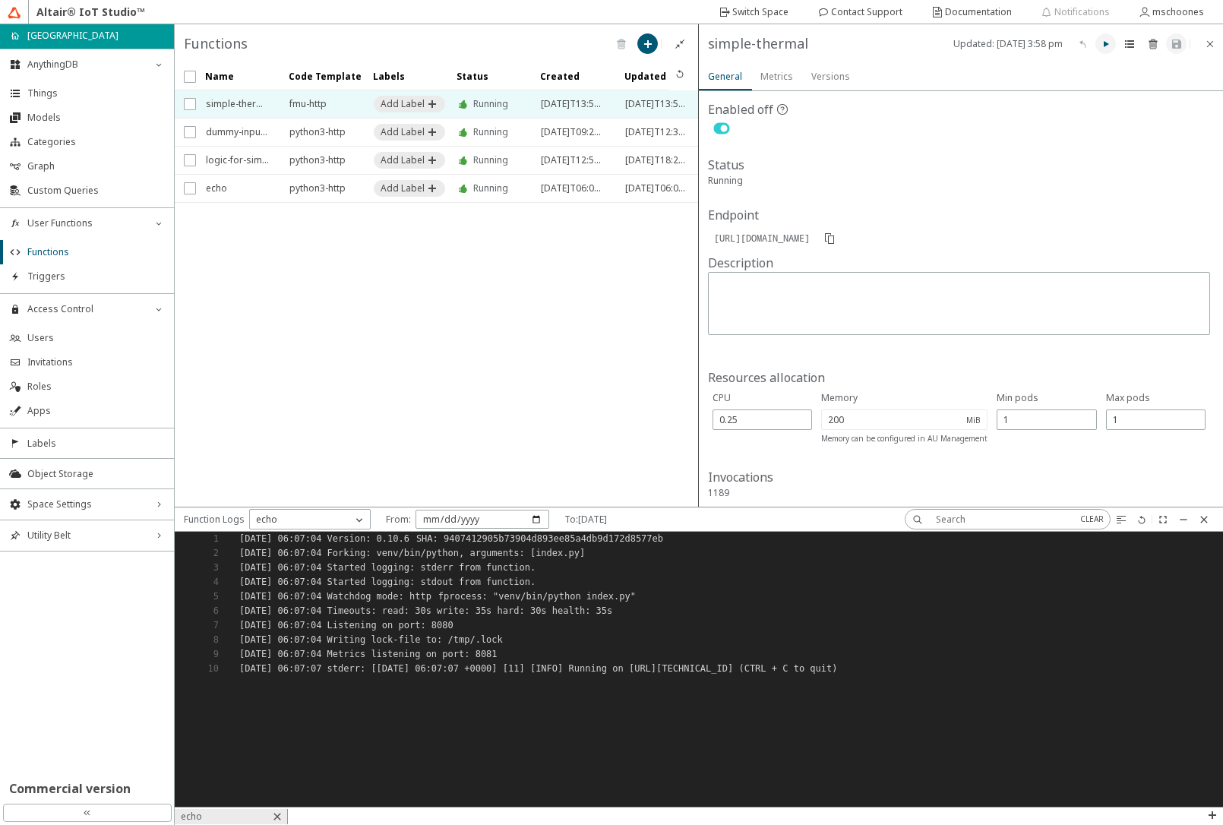
click at [1109, 43] on iron-icon at bounding box center [1106, 44] width 12 height 12
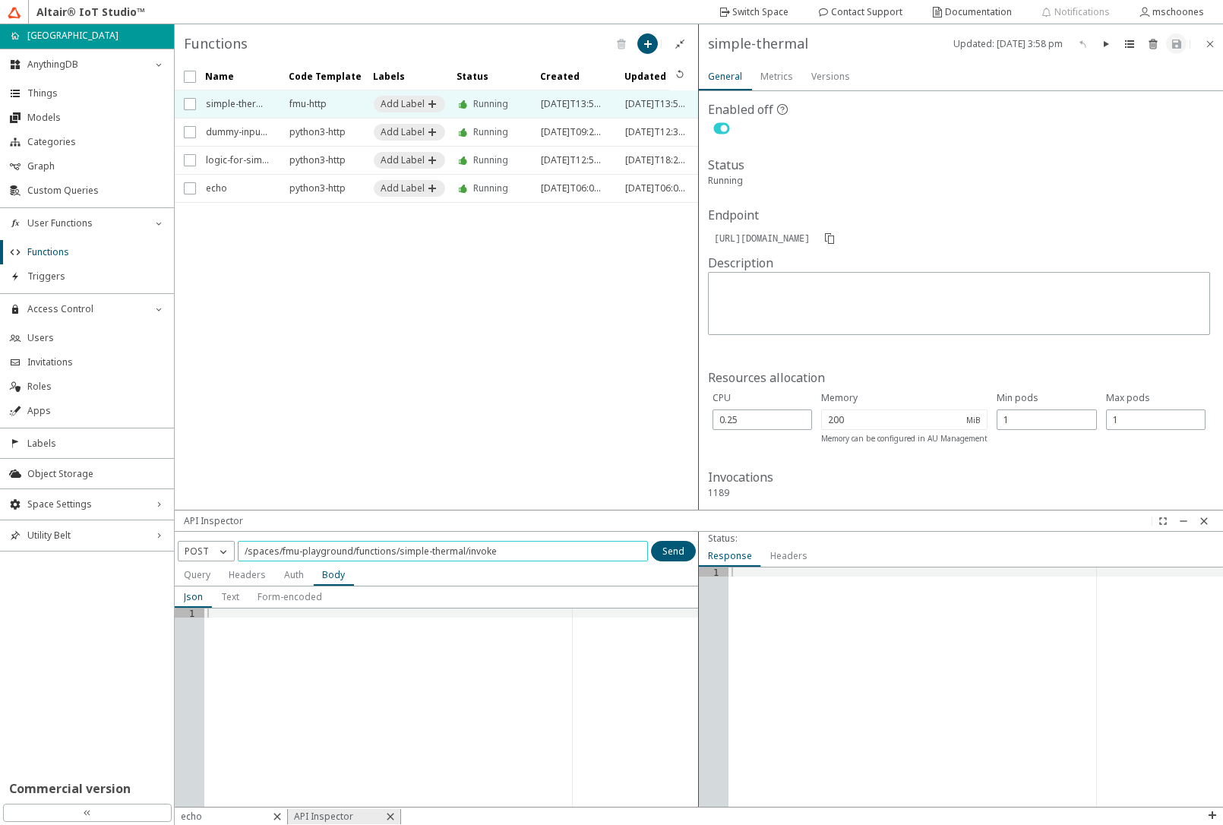
click at [555, 547] on input "/spaces/fmu-playground/functions/simple-thermal/invoke" at bounding box center [443, 550] width 396 height 13
type input "/spaces/fmu-playground/functions/simple-thermal/invoke/inputs"
click at [189, 551] on p "POST" at bounding box center [196, 551] width 36 height 14
click at [200, 572] on span "GET" at bounding box center [193, 572] width 17 height 13
click at [0, 0] on slot "Send" at bounding box center [0, 0] width 0 height 0
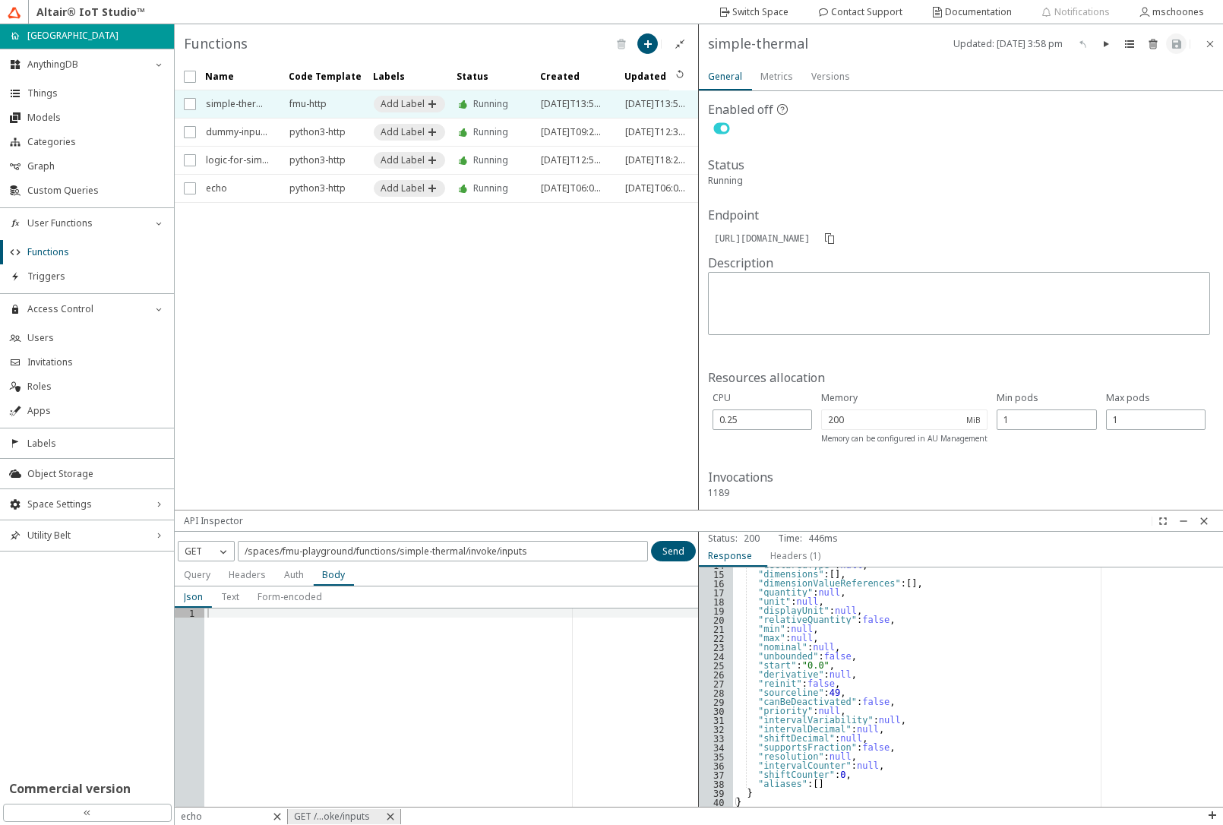
scroll to position [125, 0]
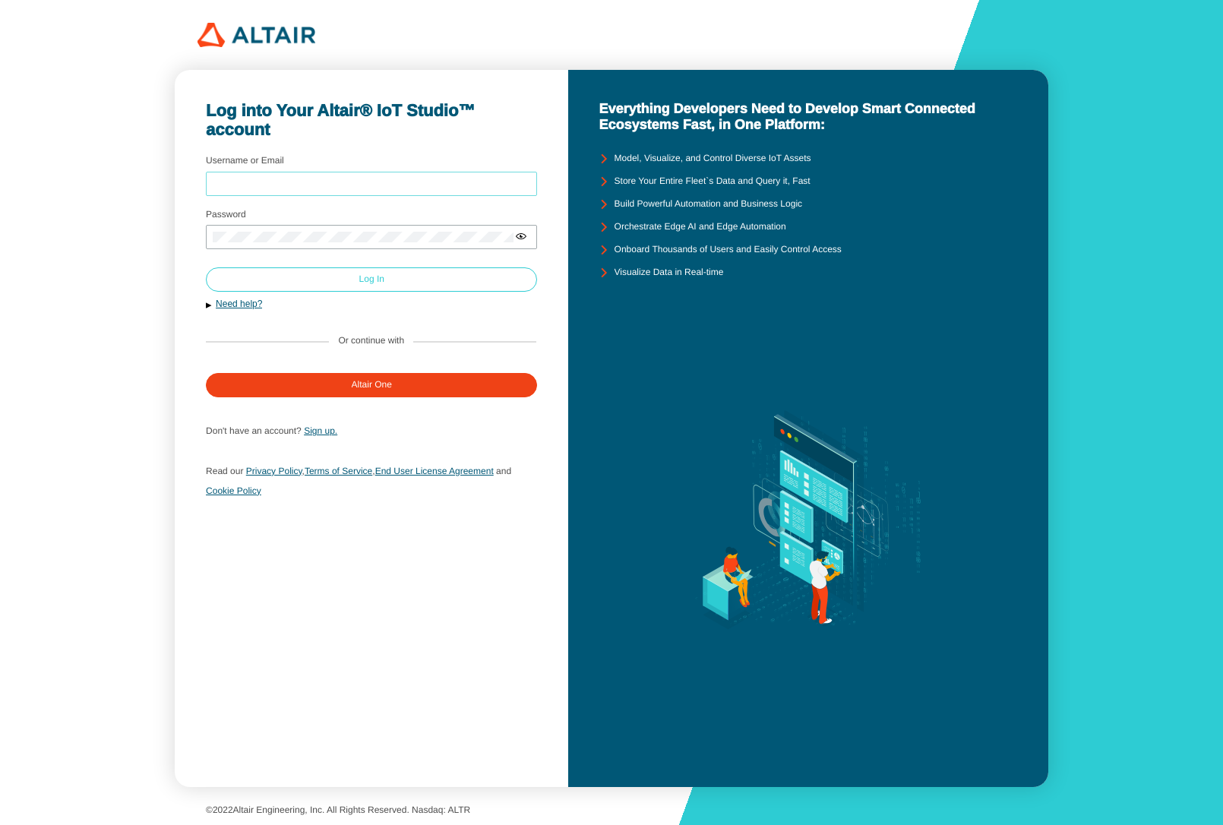
type input "mschoones"
click at [0, 0] on slot "Log In" at bounding box center [0, 0] width 0 height 0
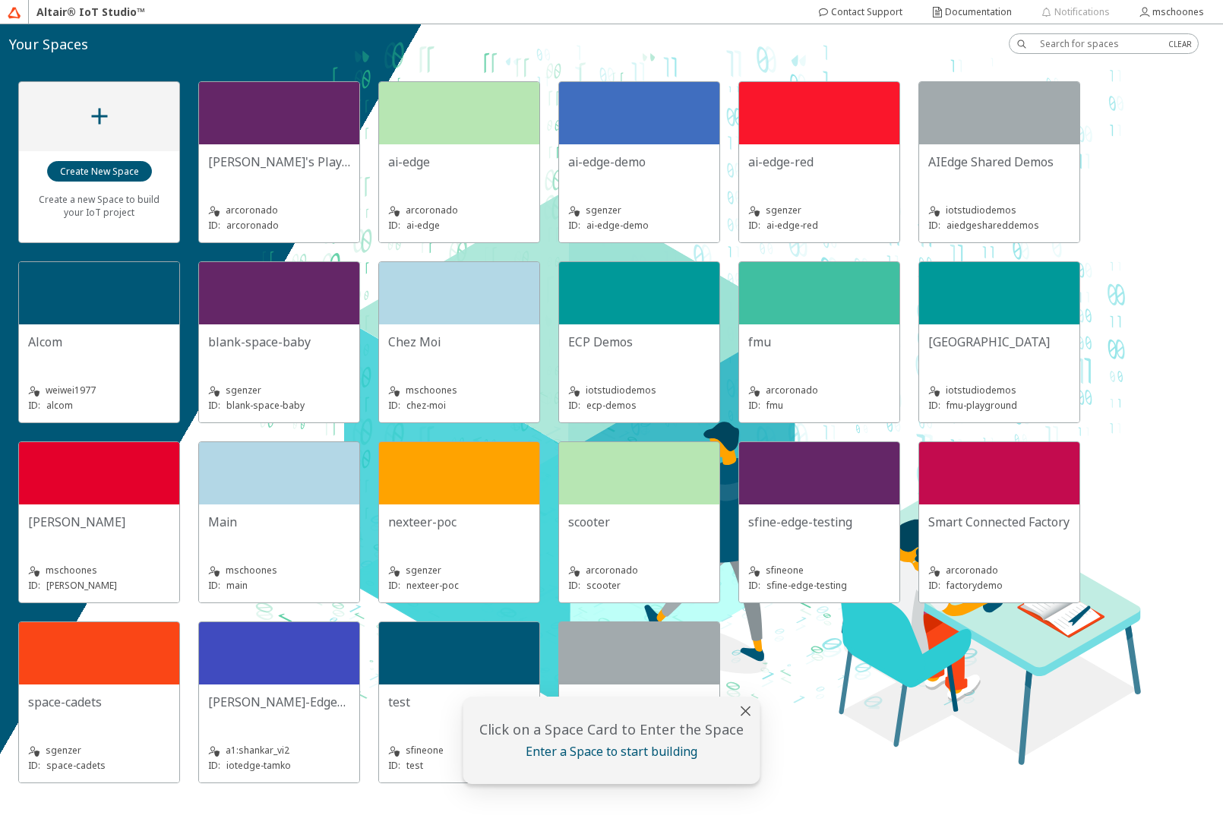
click at [999, 354] on div "[GEOGRAPHIC_DATA]" at bounding box center [999, 348] width 142 height 30
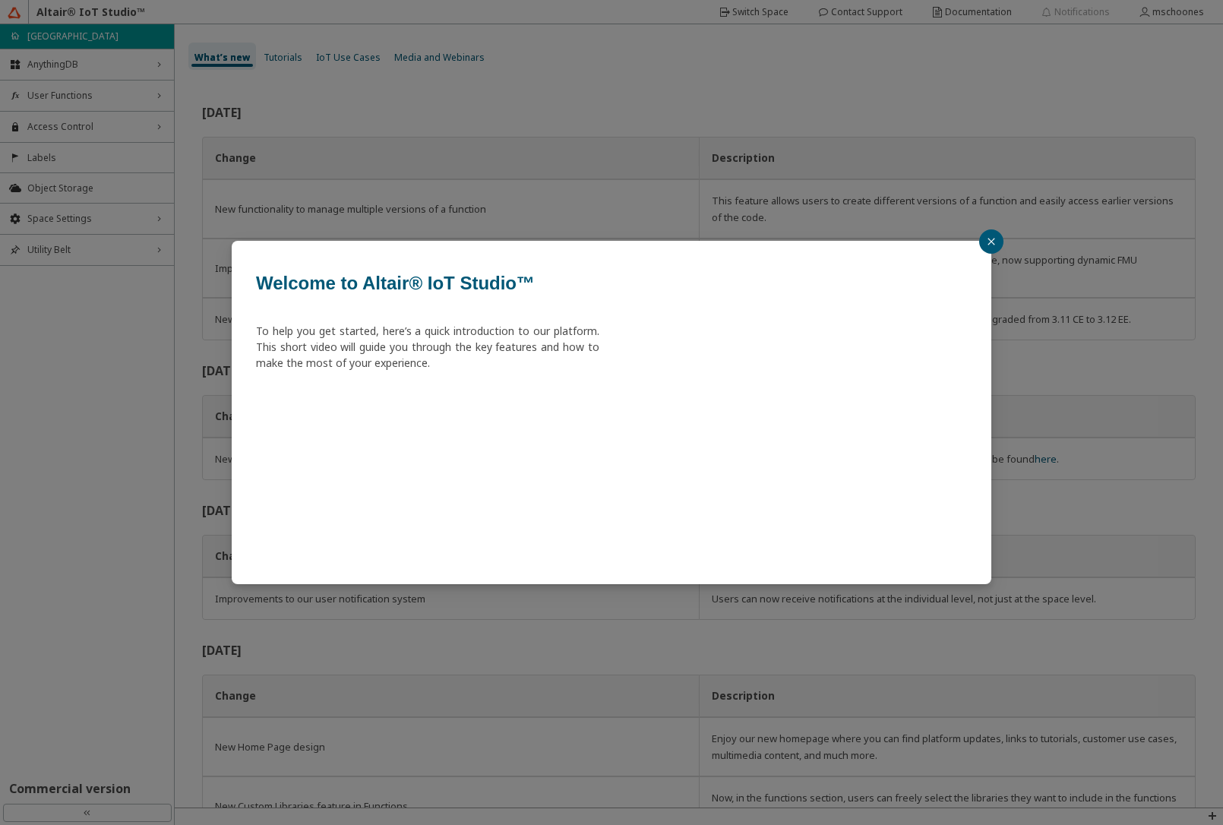
click at [984, 243] on button "button" at bounding box center [991, 241] width 24 height 24
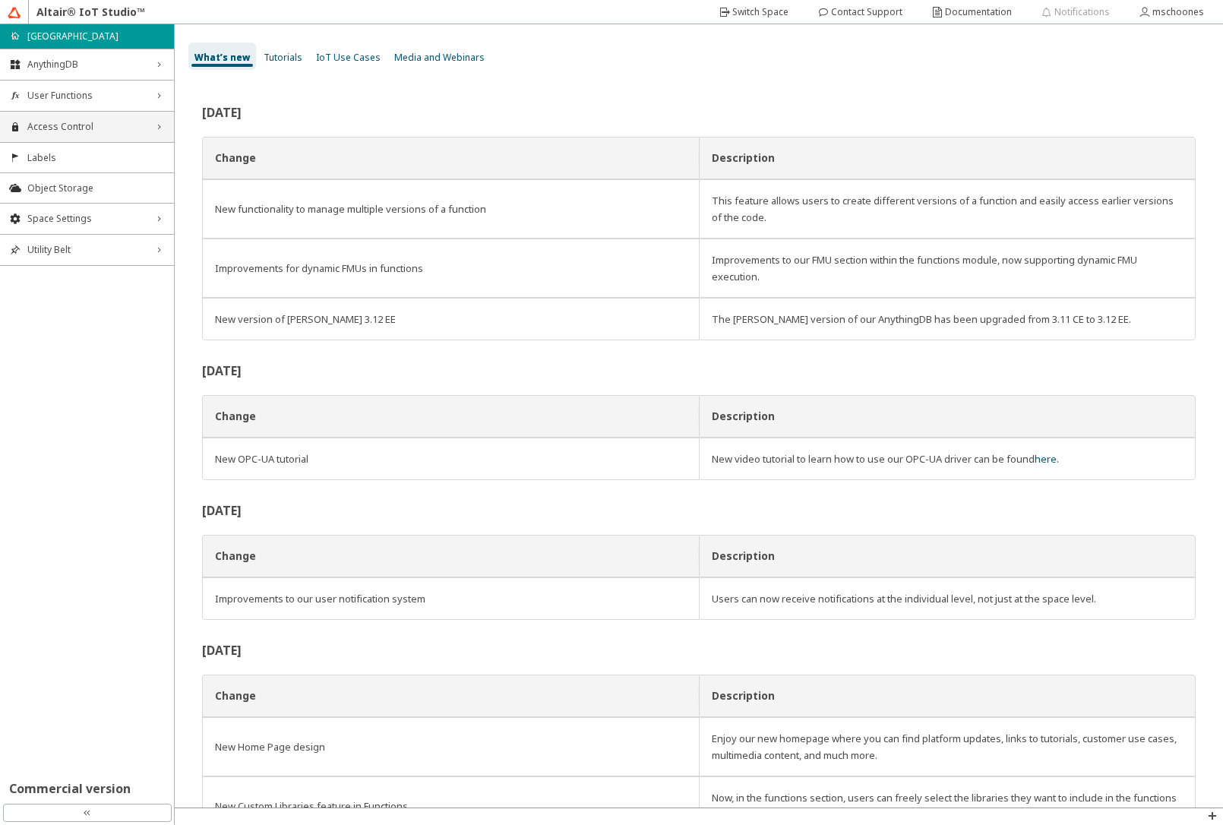
click at [108, 121] on span "Access Control" at bounding box center [86, 127] width 119 height 12
click at [77, 185] on span "Invitations" at bounding box center [95, 180] width 137 height 12
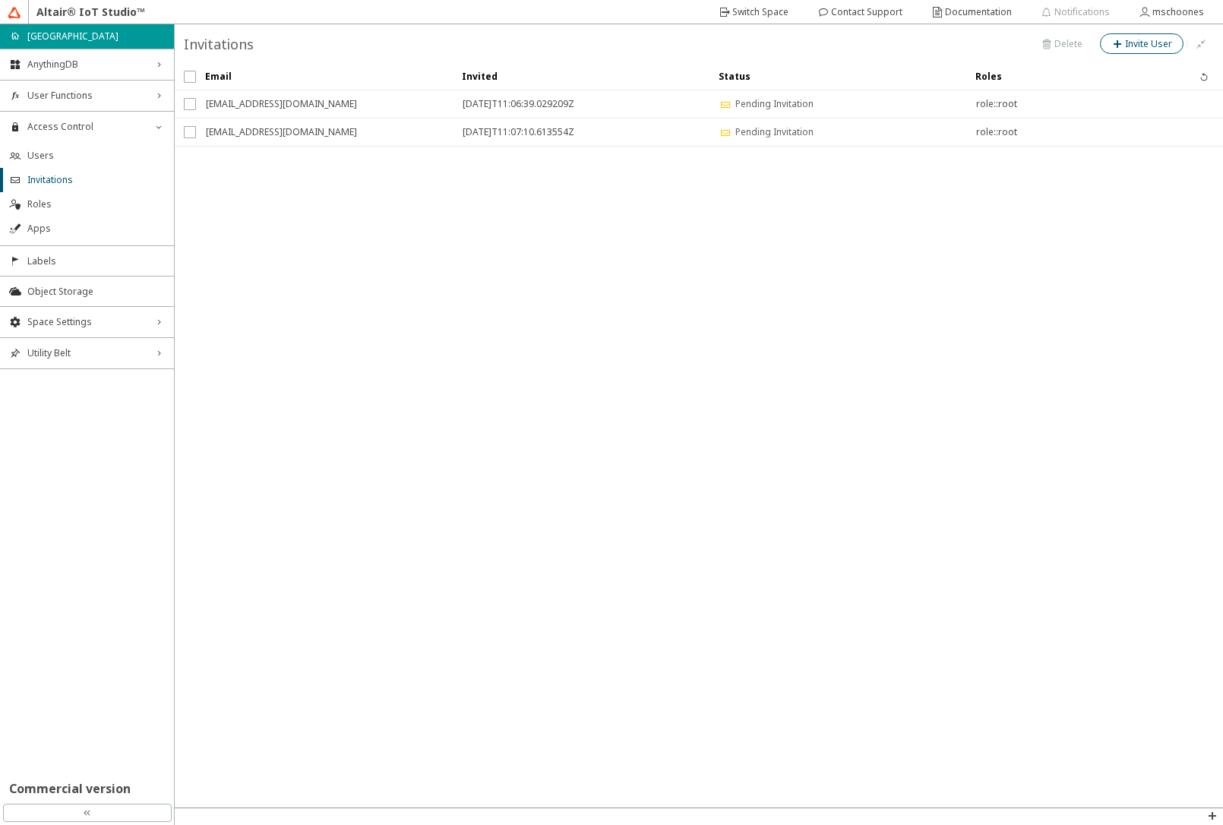
click at [0, 0] on slot "Invite User" at bounding box center [0, 0] width 0 height 0
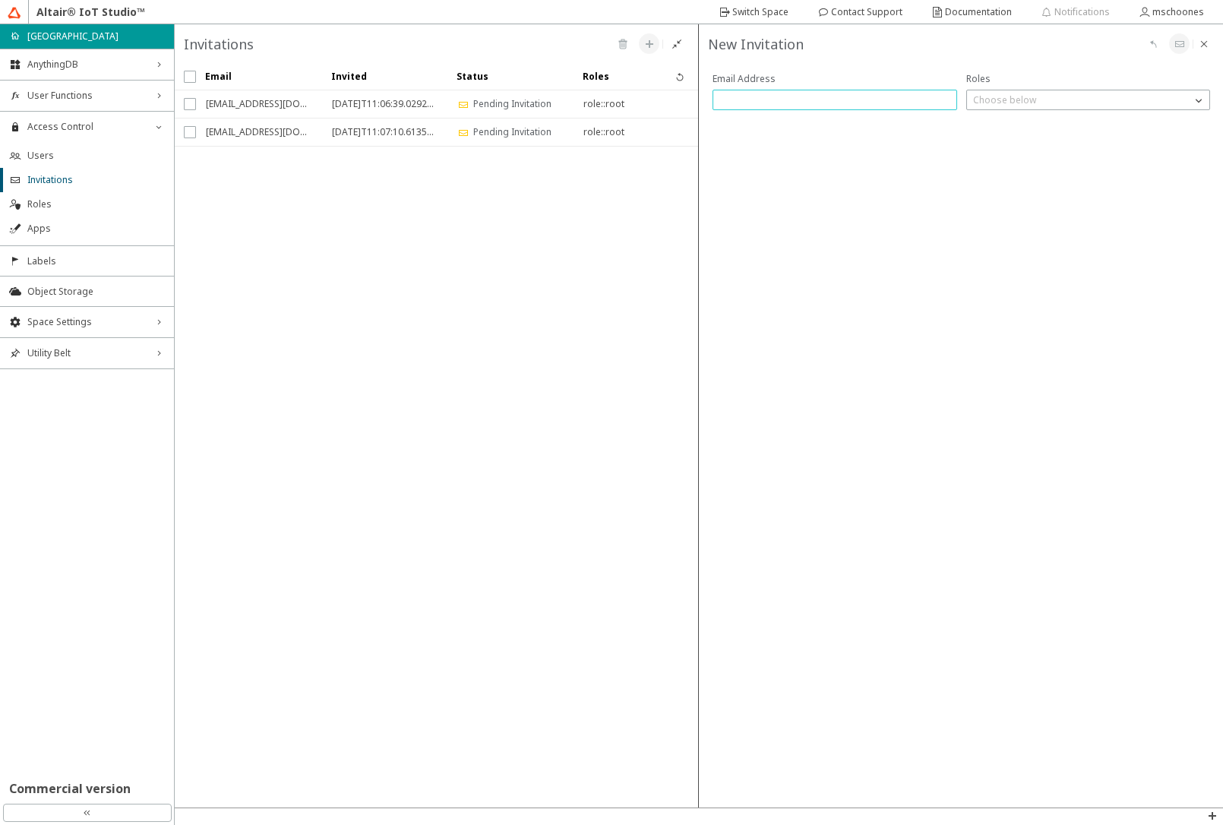
paste input "[EMAIL_ADDRESS][DOMAIN_NAME]"
type input "[EMAIL_ADDRESS][DOMAIN_NAME]"
click at [992, 103] on p "Choose below" at bounding box center [1004, 99] width 75 height 13
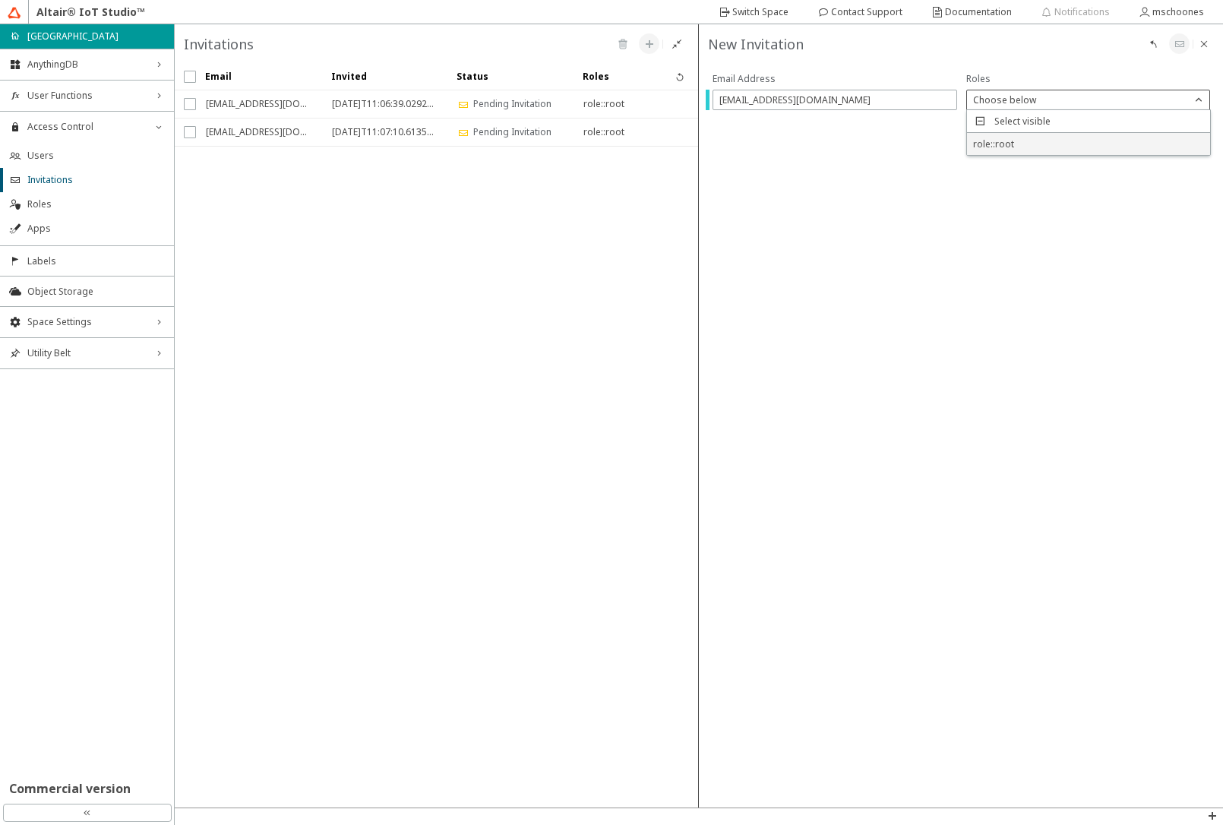
click at [995, 144] on span "role::root" at bounding box center [993, 143] width 41 height 13
click at [845, 567] on div at bounding box center [961, 435] width 524 height 744
click at [1176, 47] on iron-icon at bounding box center [1179, 44] width 12 height 12
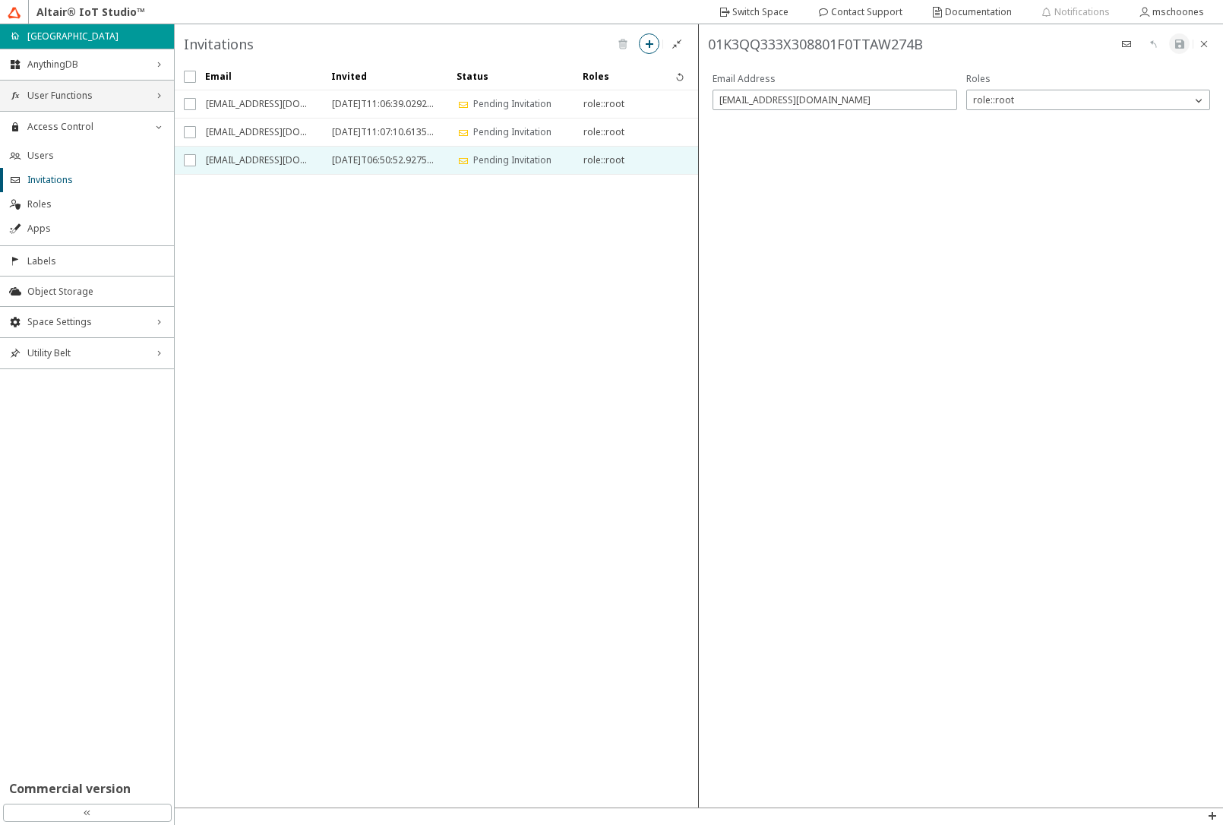
click at [77, 96] on span "User Functions" at bounding box center [86, 96] width 119 height 12
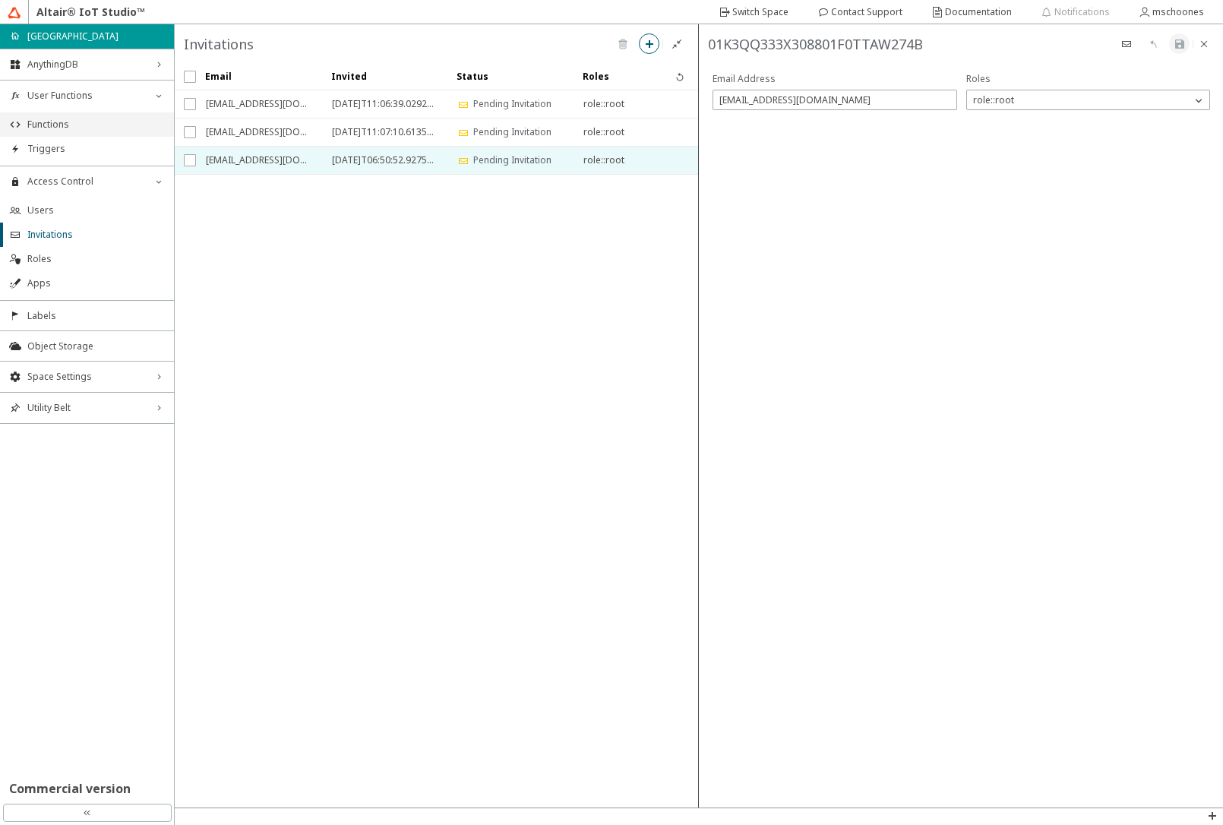
click at [72, 122] on span "Functions" at bounding box center [95, 124] width 137 height 12
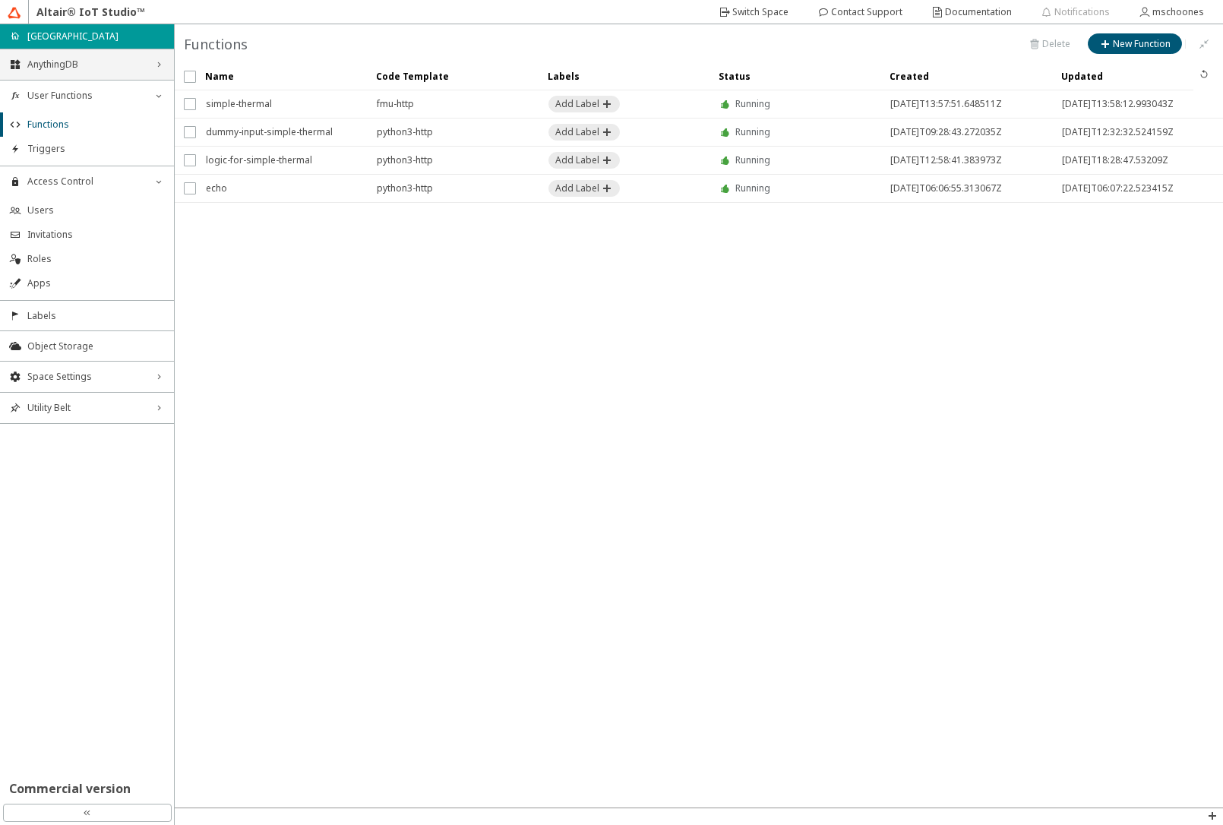
click at [88, 64] on span "AnythingDB" at bounding box center [86, 64] width 119 height 12
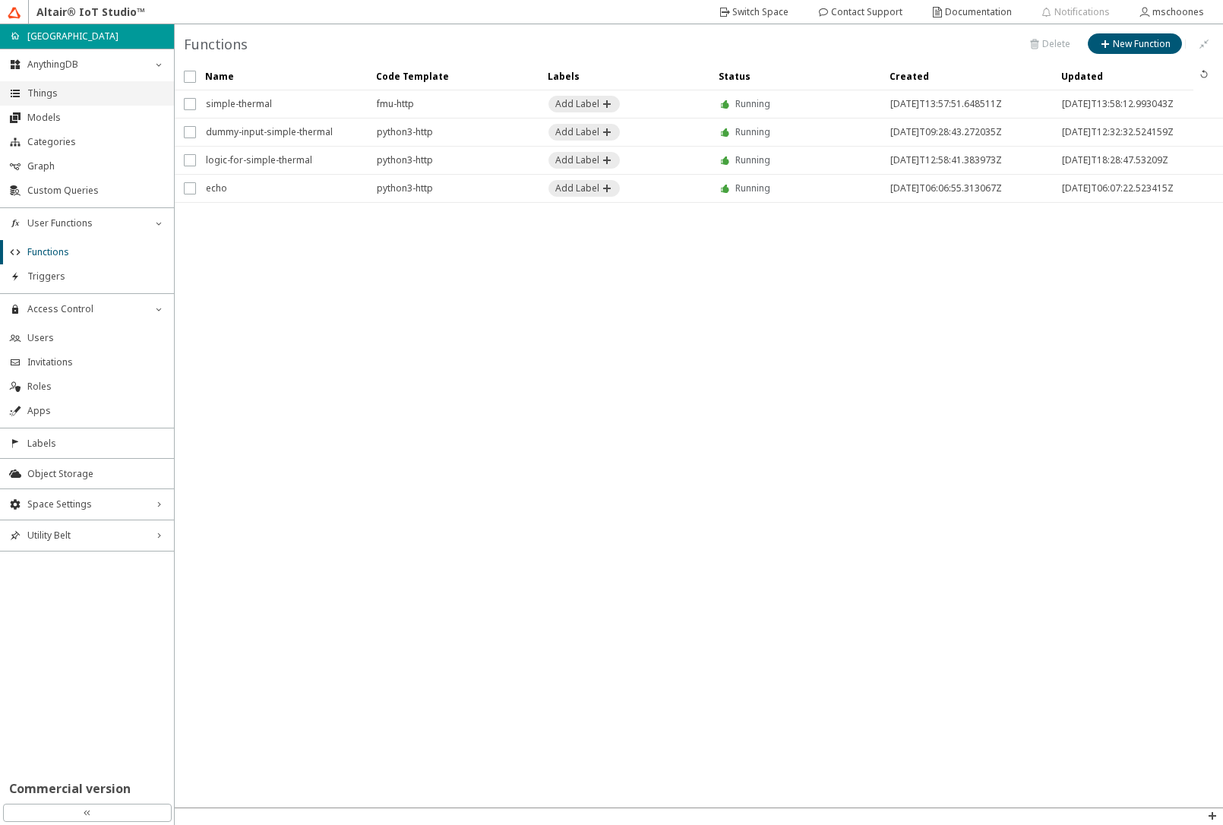
click at [78, 88] on span "Things" at bounding box center [95, 93] width 137 height 12
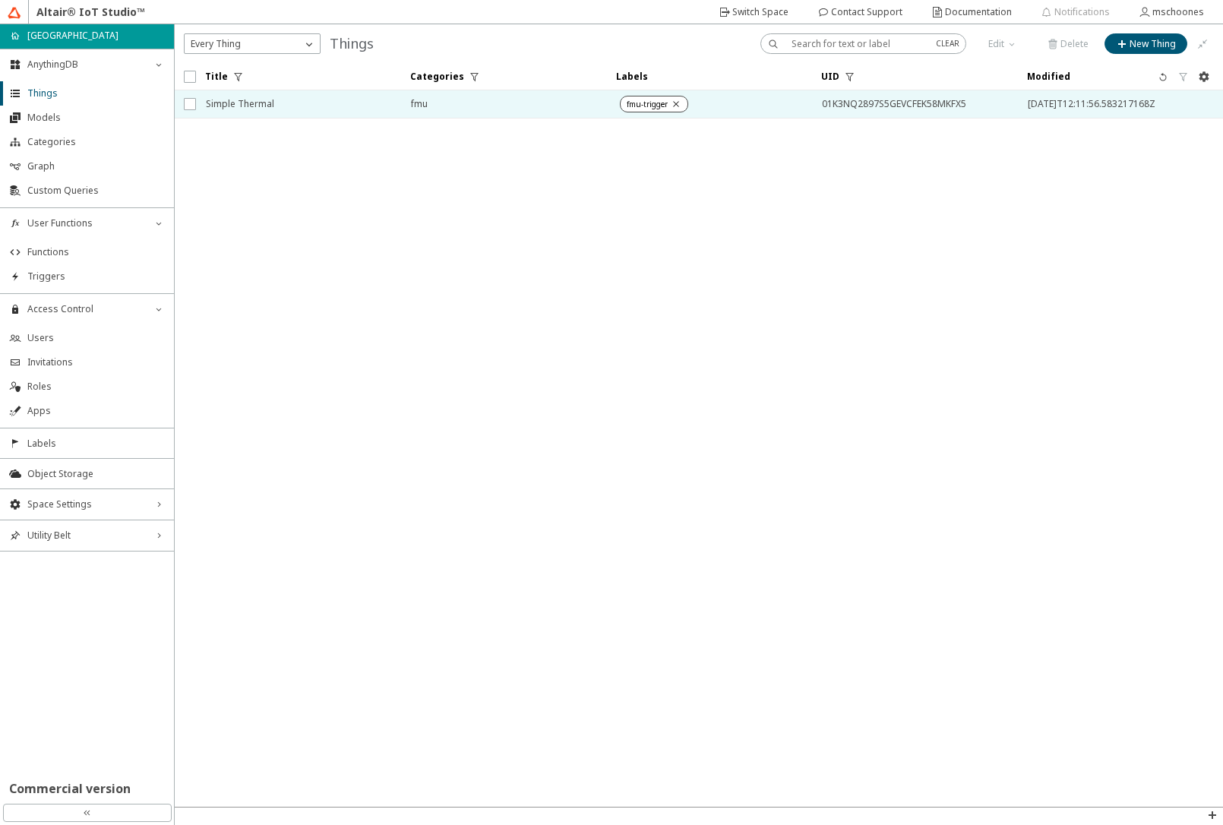
click at [279, 105] on span "Simple Thermal" at bounding box center [298, 103] width 185 height 27
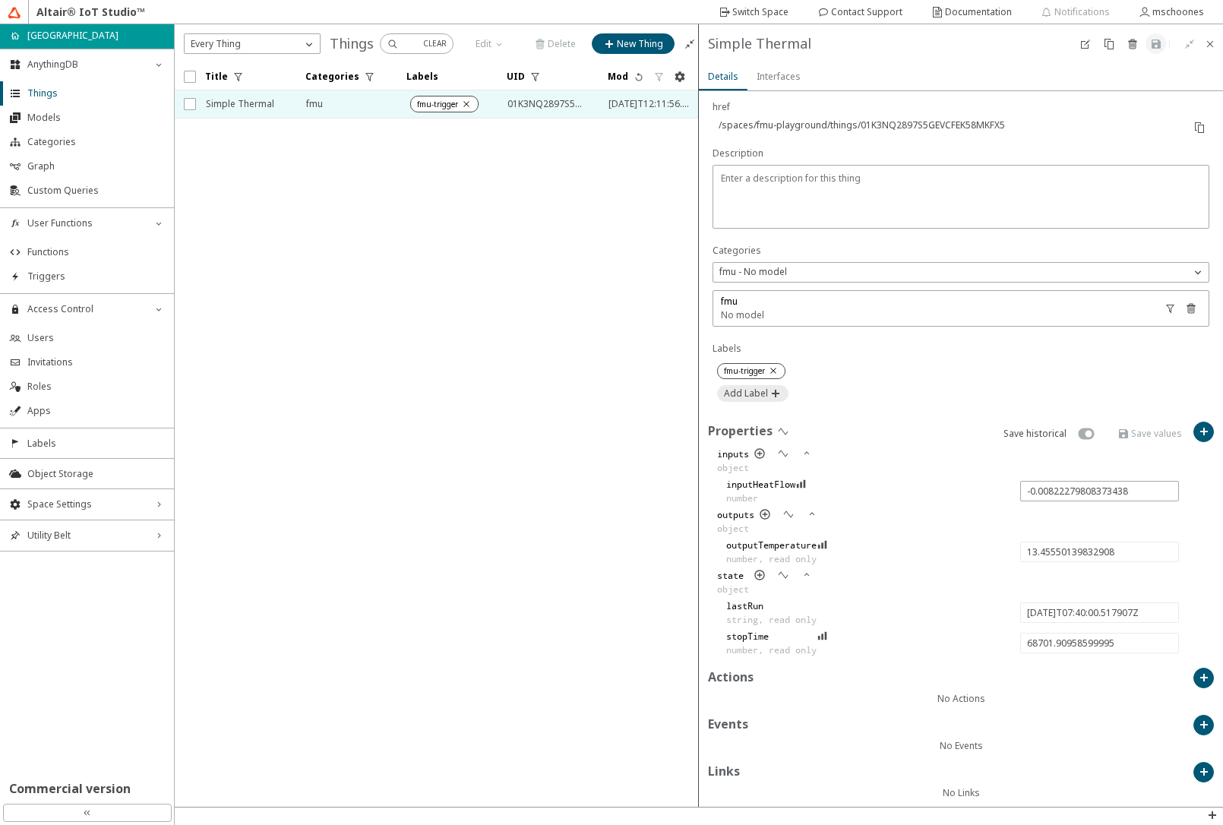
scroll to position [248, 0]
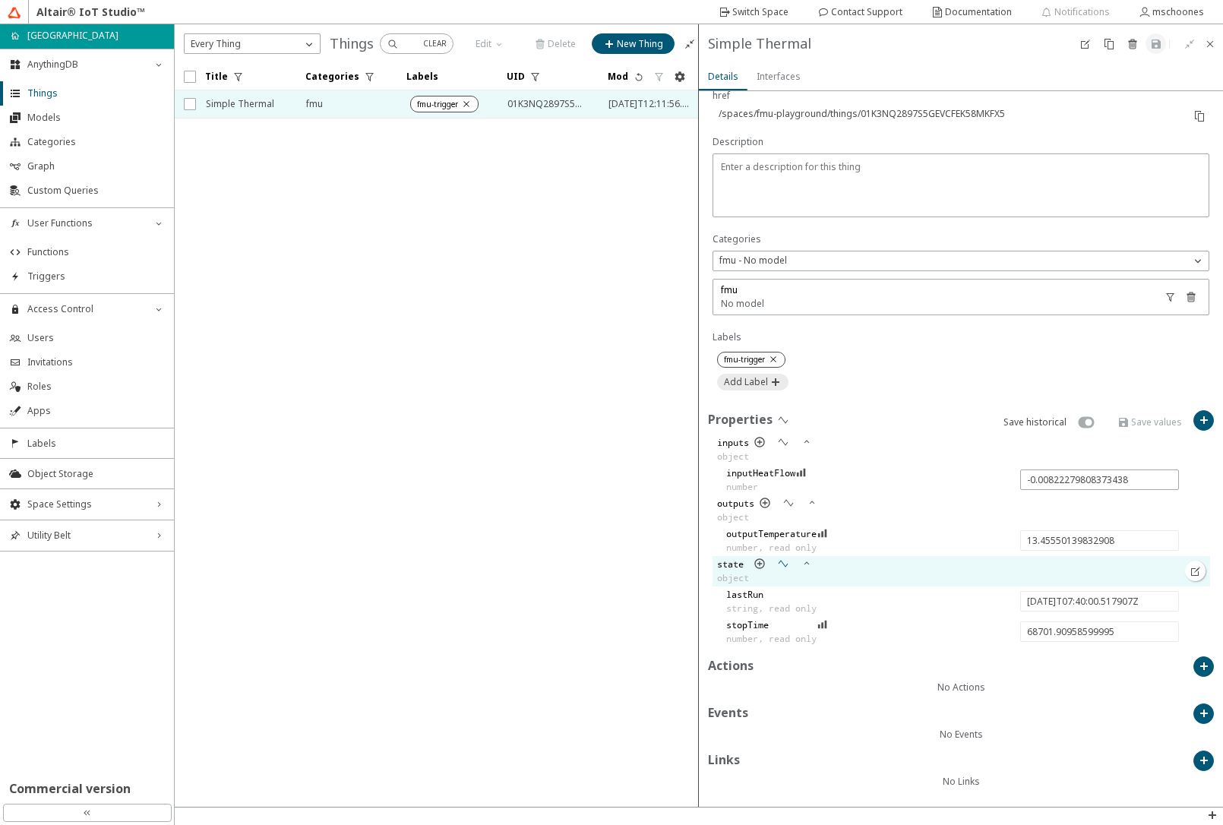
click at [782, 568] on iron-icon at bounding box center [783, 563] width 12 height 12
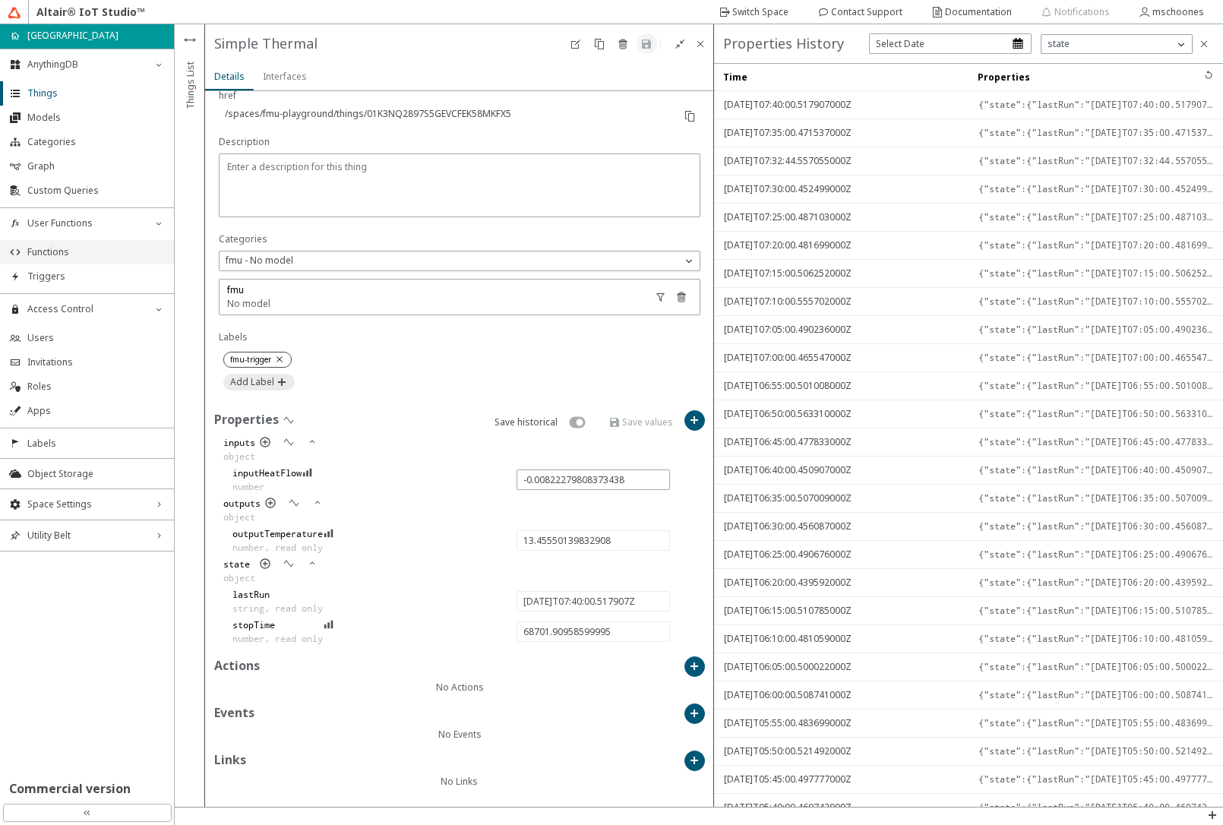
click at [53, 257] on span "Functions" at bounding box center [95, 252] width 137 height 12
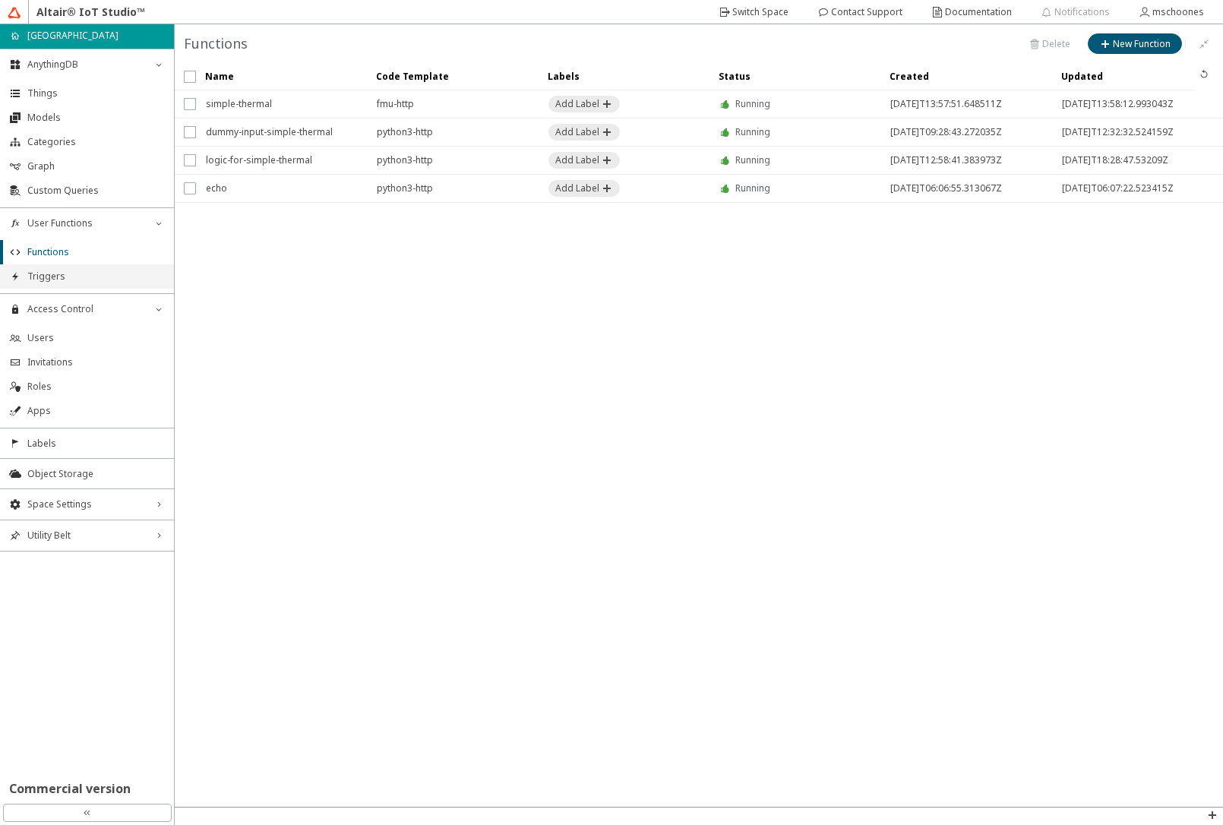
click at [52, 284] on li "Triggers" at bounding box center [87, 276] width 174 height 24
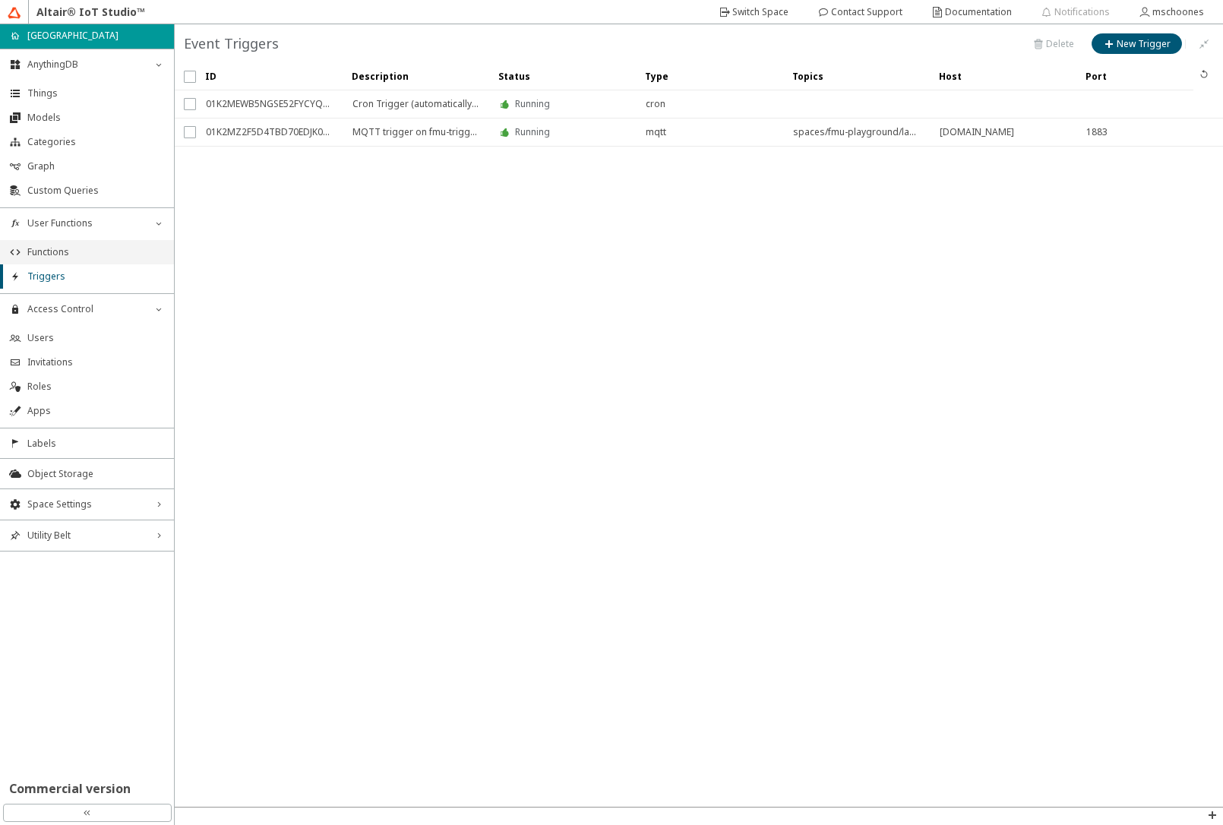
click at [73, 251] on span "Functions" at bounding box center [95, 252] width 137 height 12
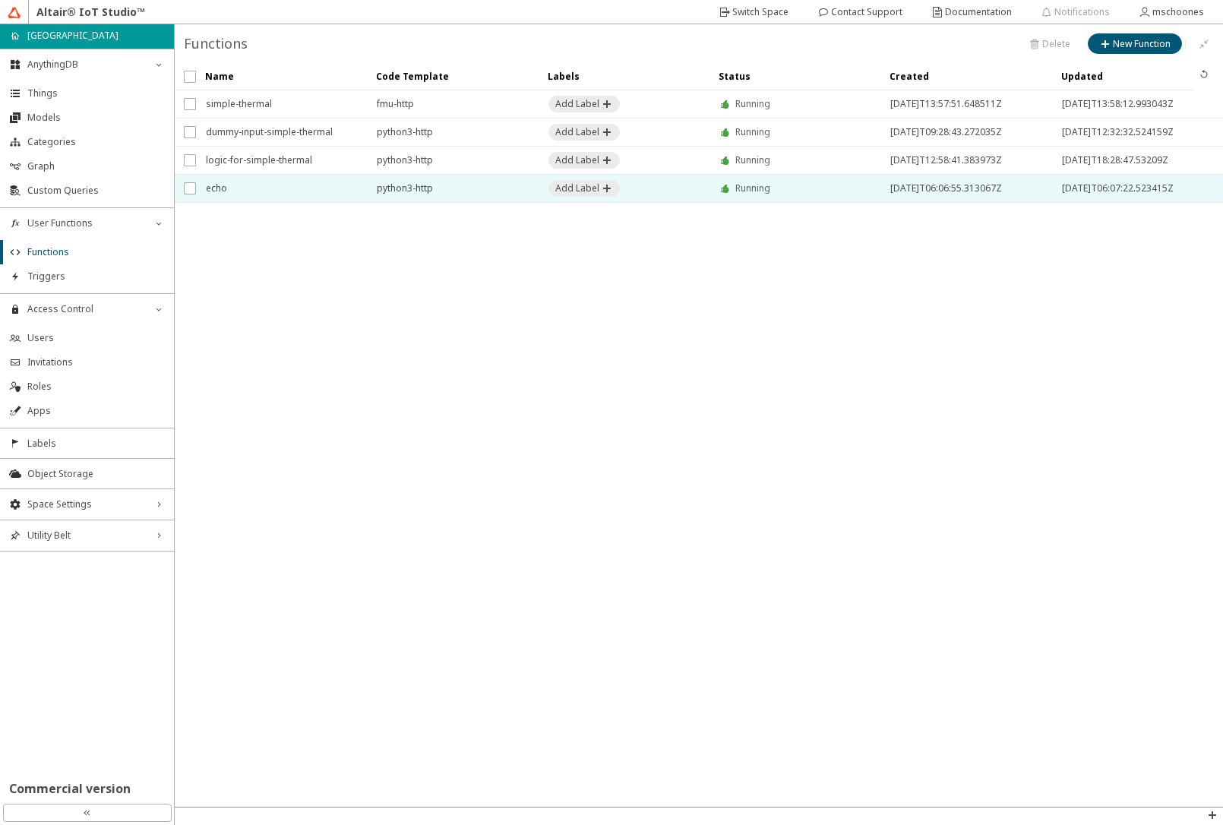
click at [257, 194] on span "echo" at bounding box center [281, 188] width 151 height 27
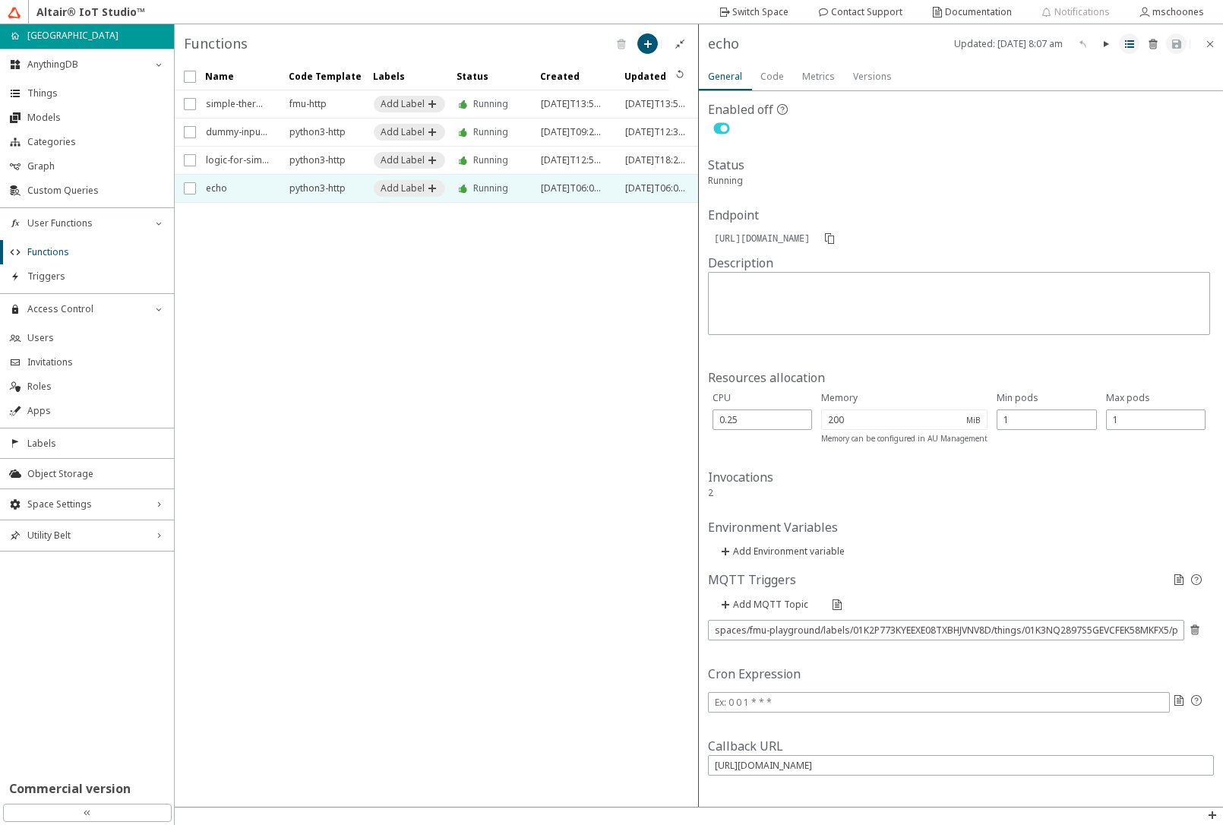
click at [1128, 46] on iron-icon at bounding box center [1129, 44] width 12 height 12
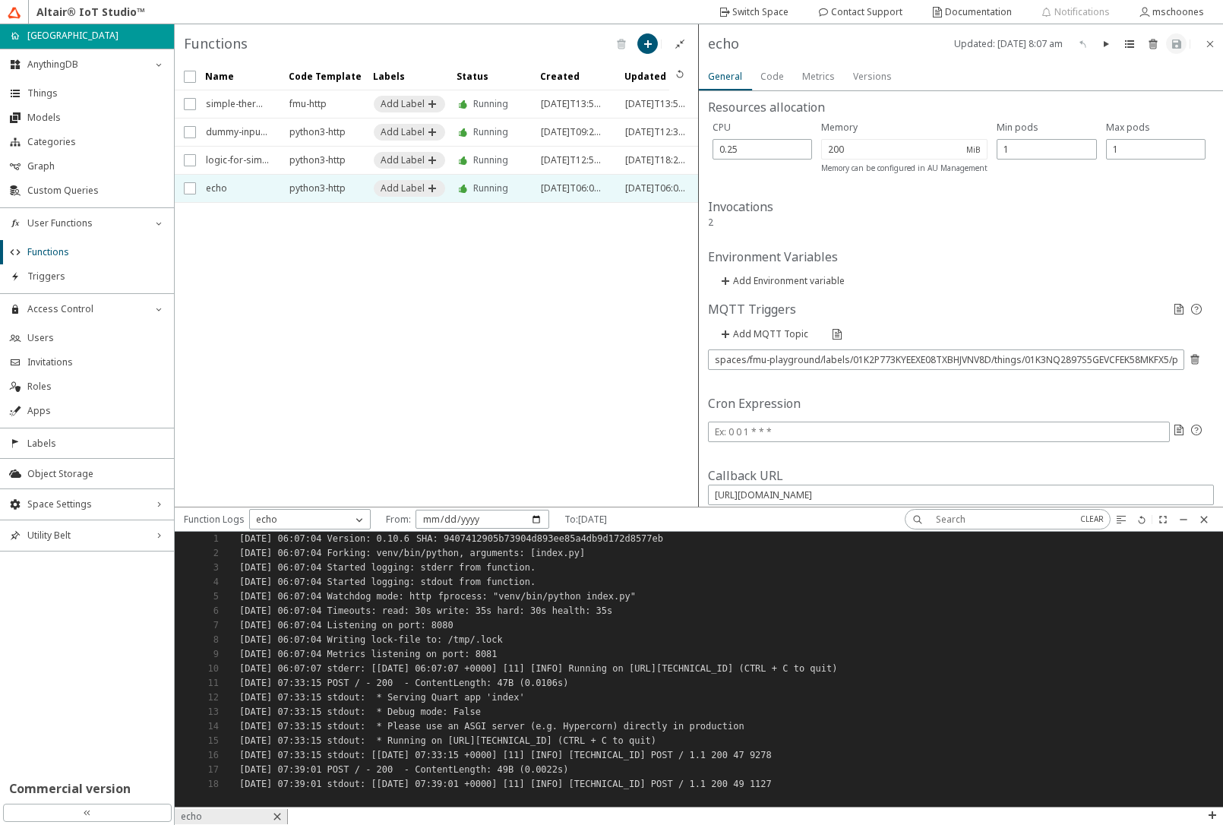
scroll to position [273, 0]
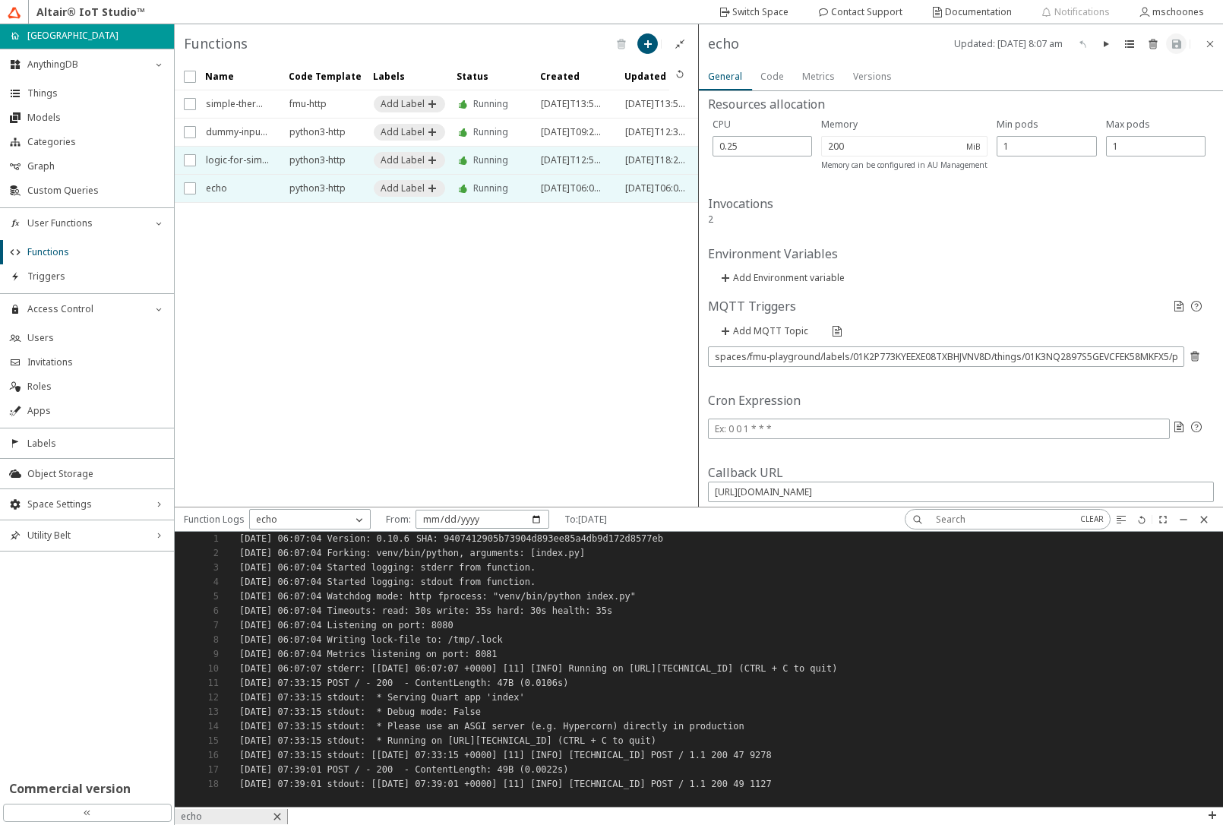
click at [264, 163] on span "logic-for-simple-thermal" at bounding box center [238, 160] width 64 height 27
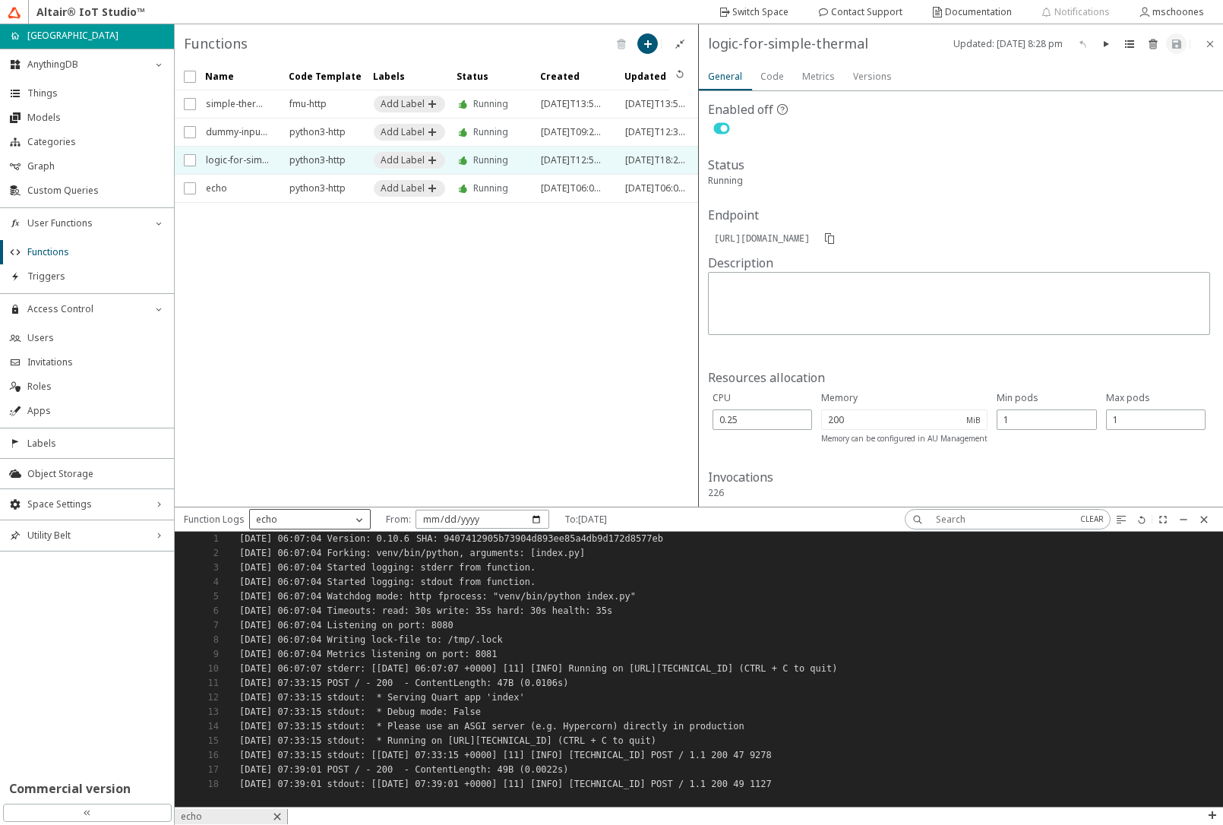
click at [343, 525] on div "echo" at bounding box center [301, 519] width 102 height 15
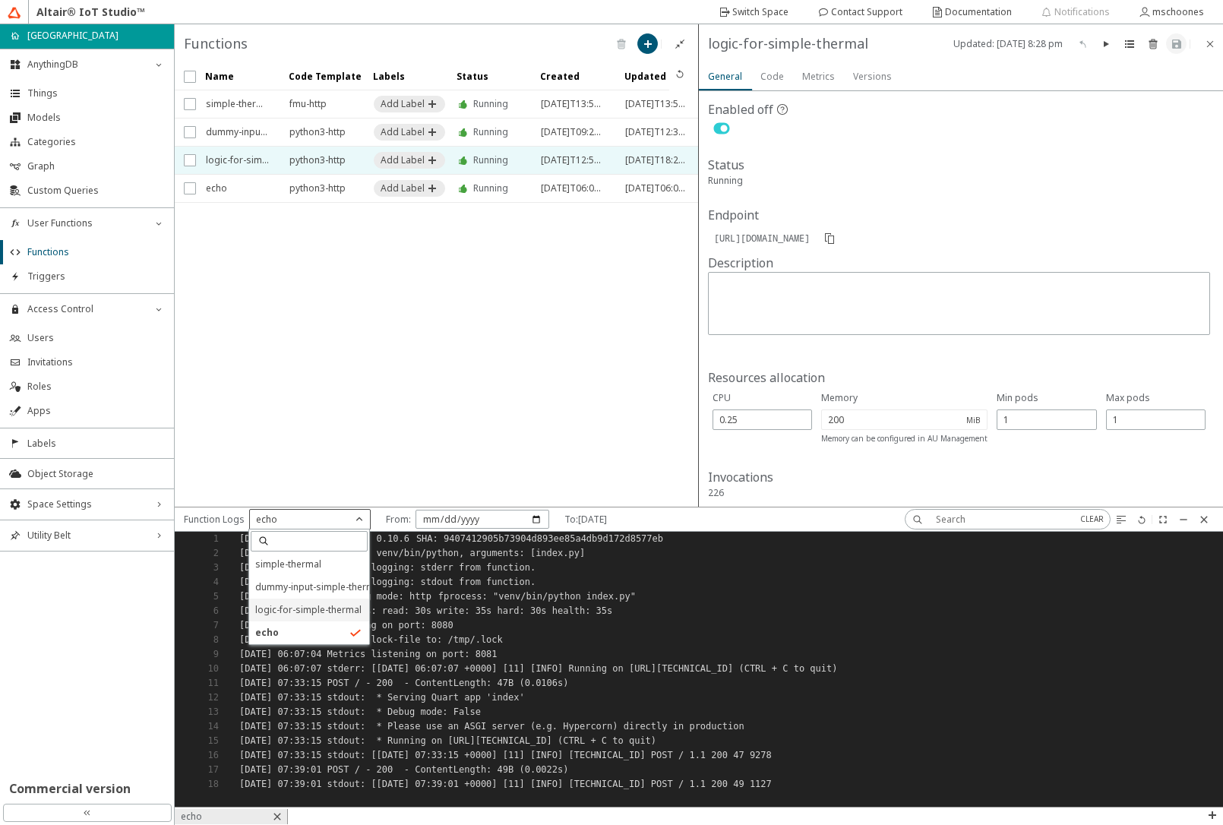
click at [324, 606] on span "logic-for-simple-thermal" at bounding box center [308, 609] width 106 height 13
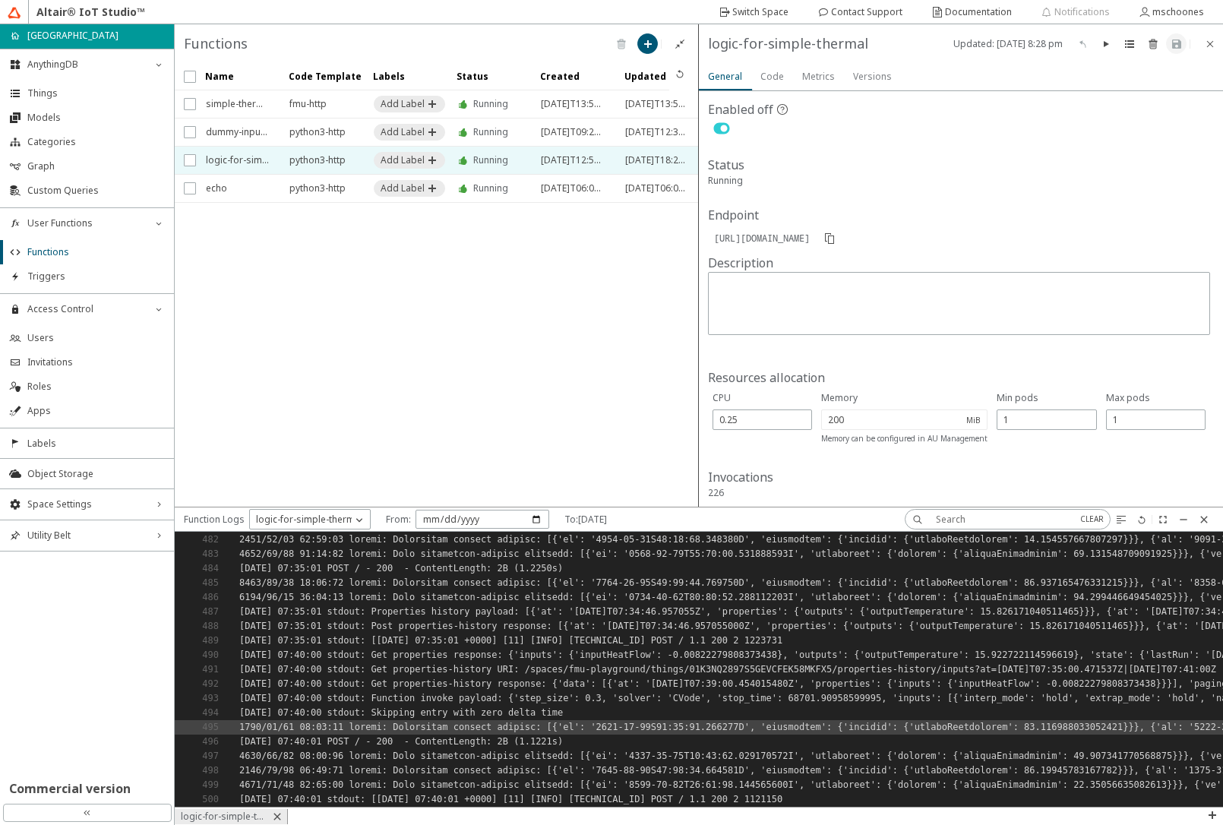
scroll to position [6950, 0]
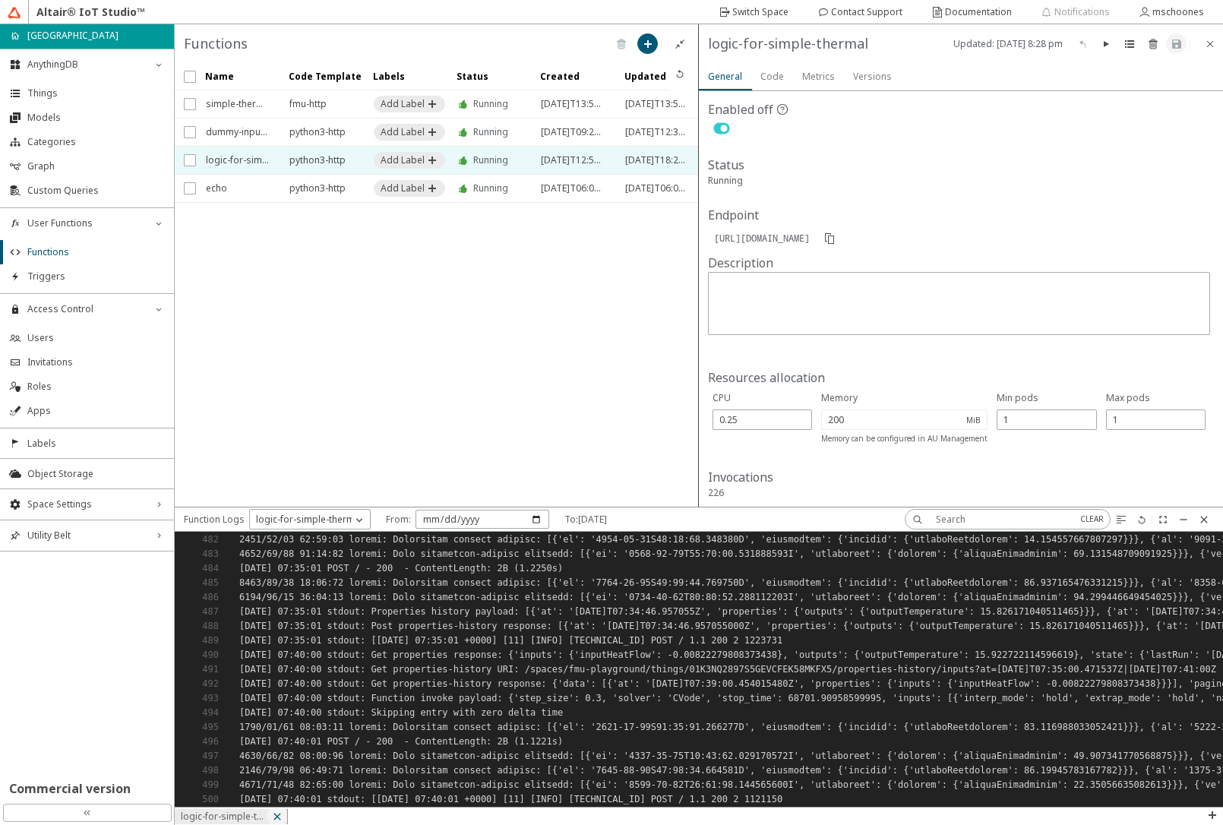
click at [280, 817] on iron-icon at bounding box center [277, 816] width 12 height 12
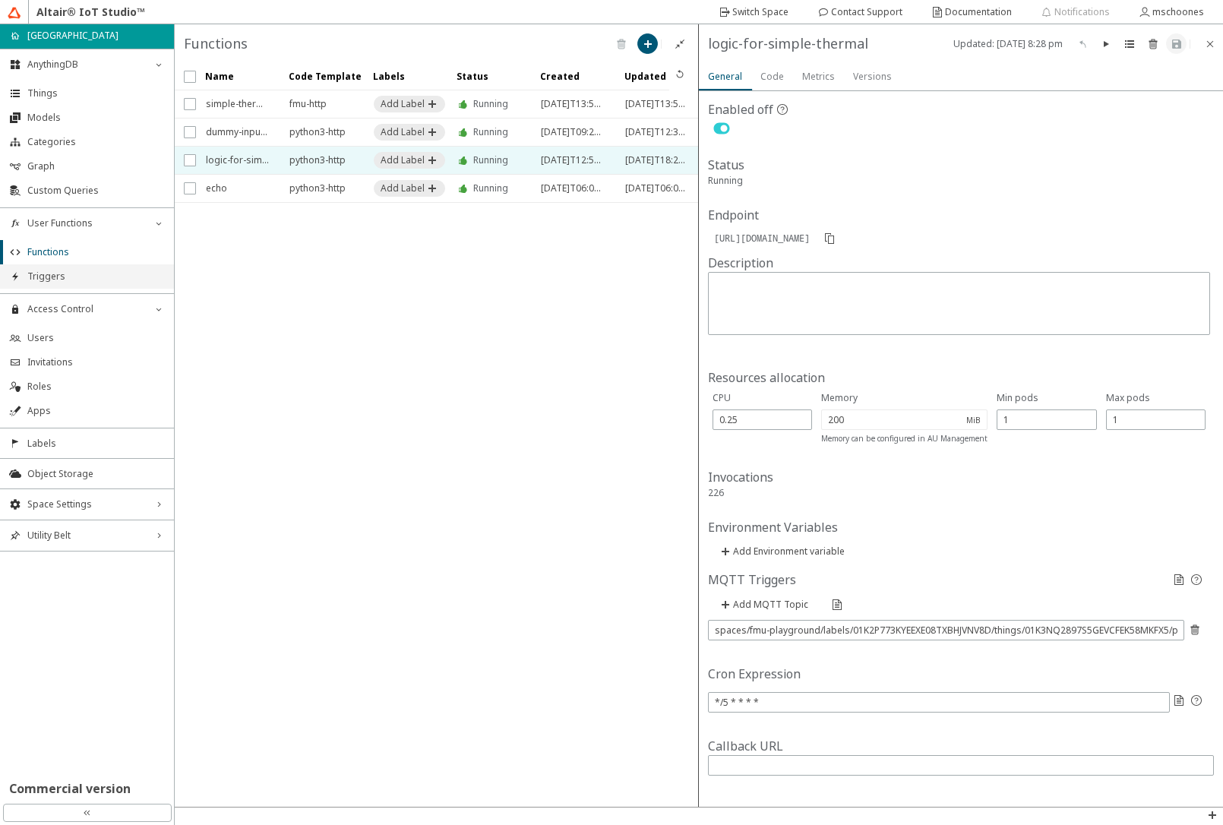
click at [44, 282] on li "Triggers" at bounding box center [87, 276] width 174 height 24
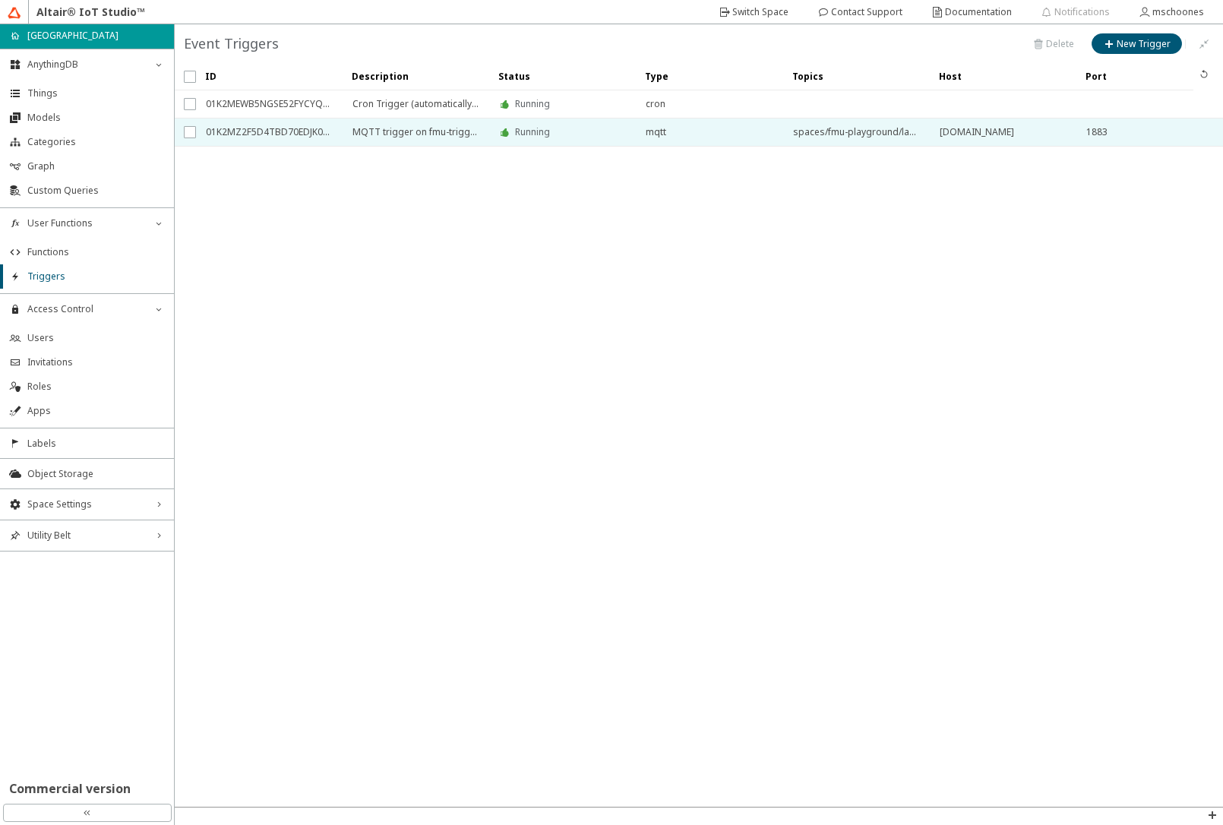
click at [267, 131] on span "01K2MZ2F5D4TBD70EDJK0MC3NW" at bounding box center [269, 131] width 127 height 27
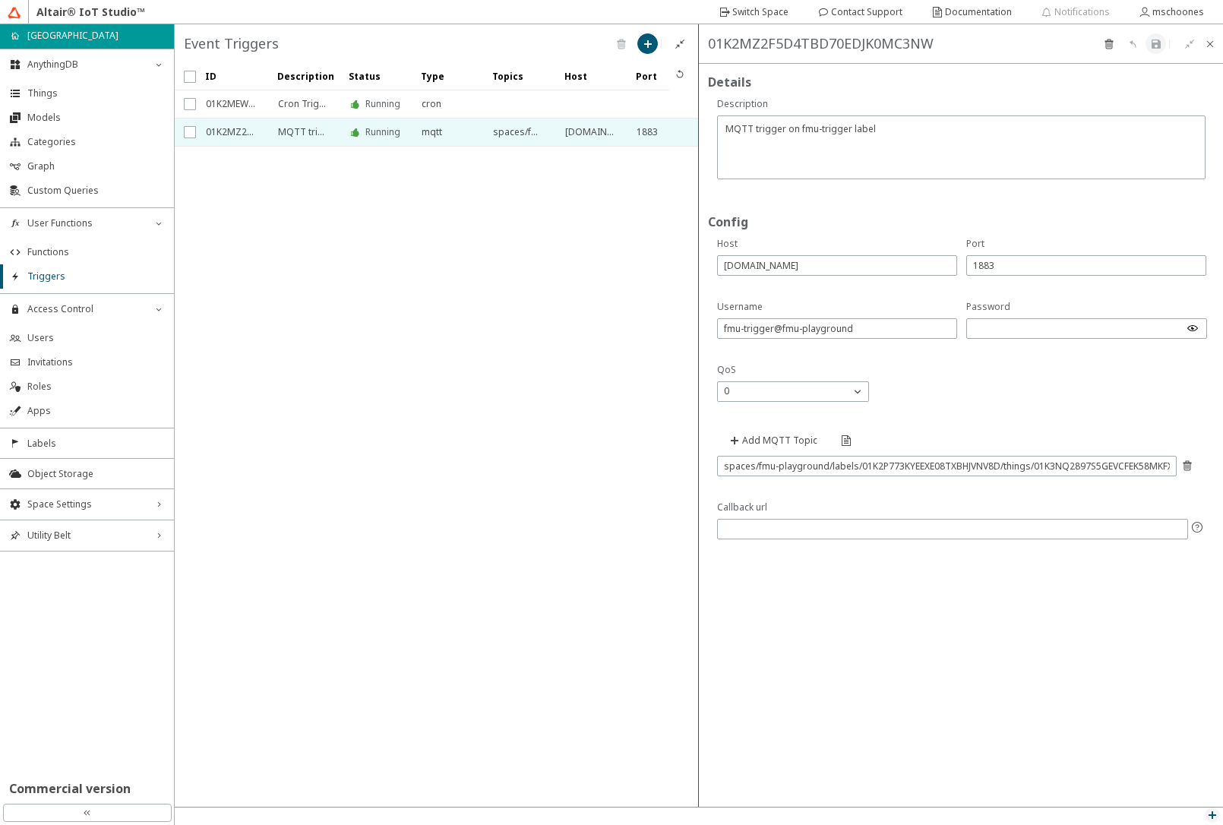
click at [1211, 816] on iron-icon at bounding box center [1212, 815] width 12 height 12
click at [1155, 753] on p "Function Log" at bounding box center [1176, 749] width 91 height 14
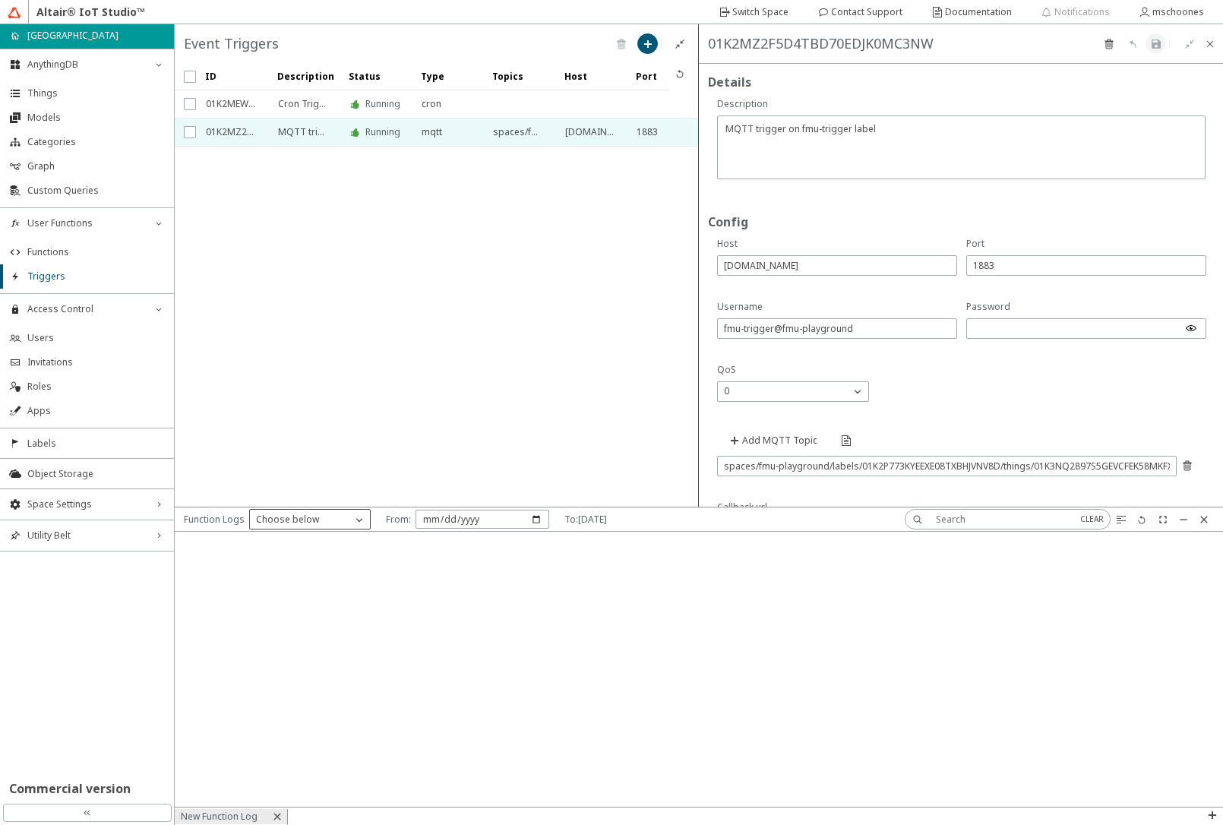
click at [334, 525] on div "Choose below" at bounding box center [301, 519] width 102 height 15
click at [1201, 518] on iron-icon at bounding box center [1203, 519] width 12 height 12
